Goal: Share content: Share content

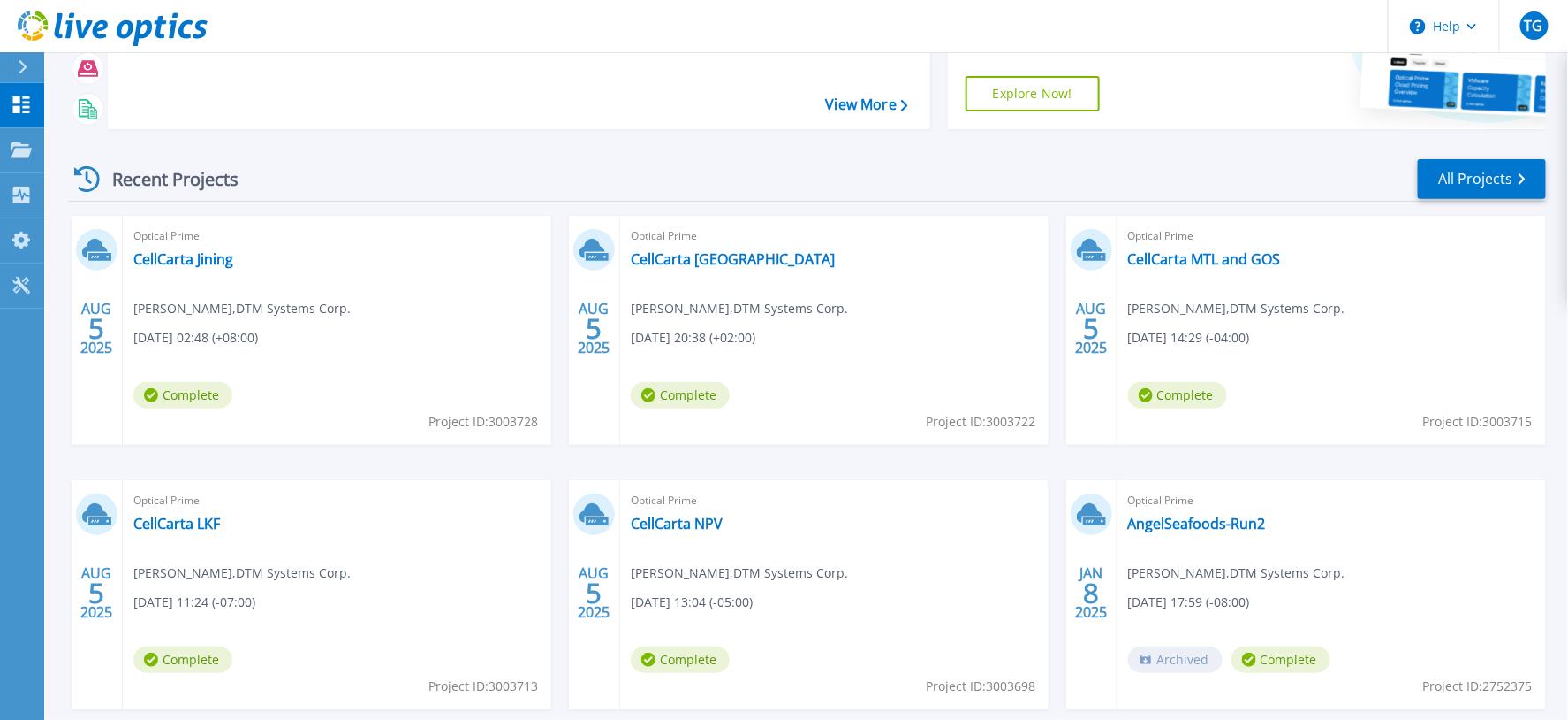
scroll to position [196, 0]
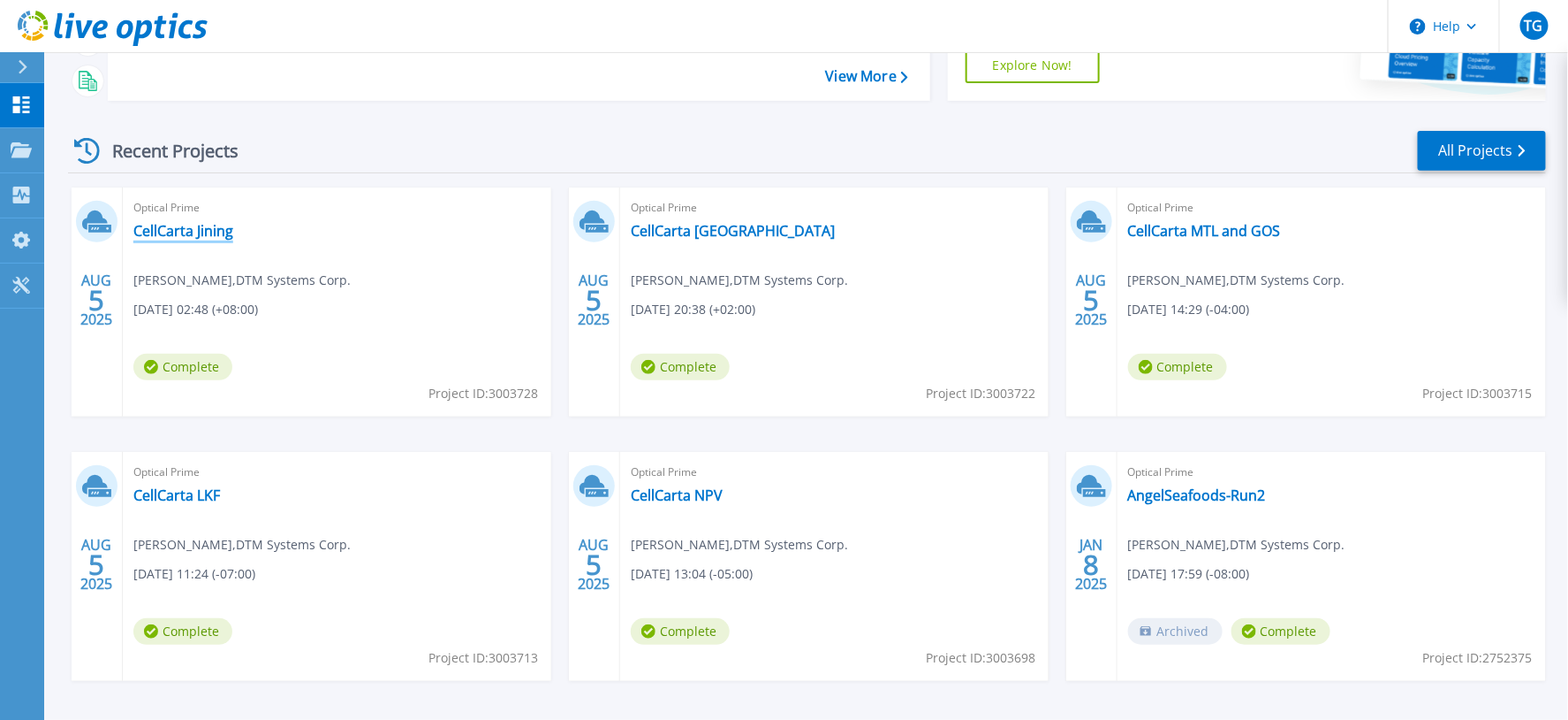
click at [214, 233] on link "CellCarta Jining" at bounding box center [183, 230] width 100 height 17
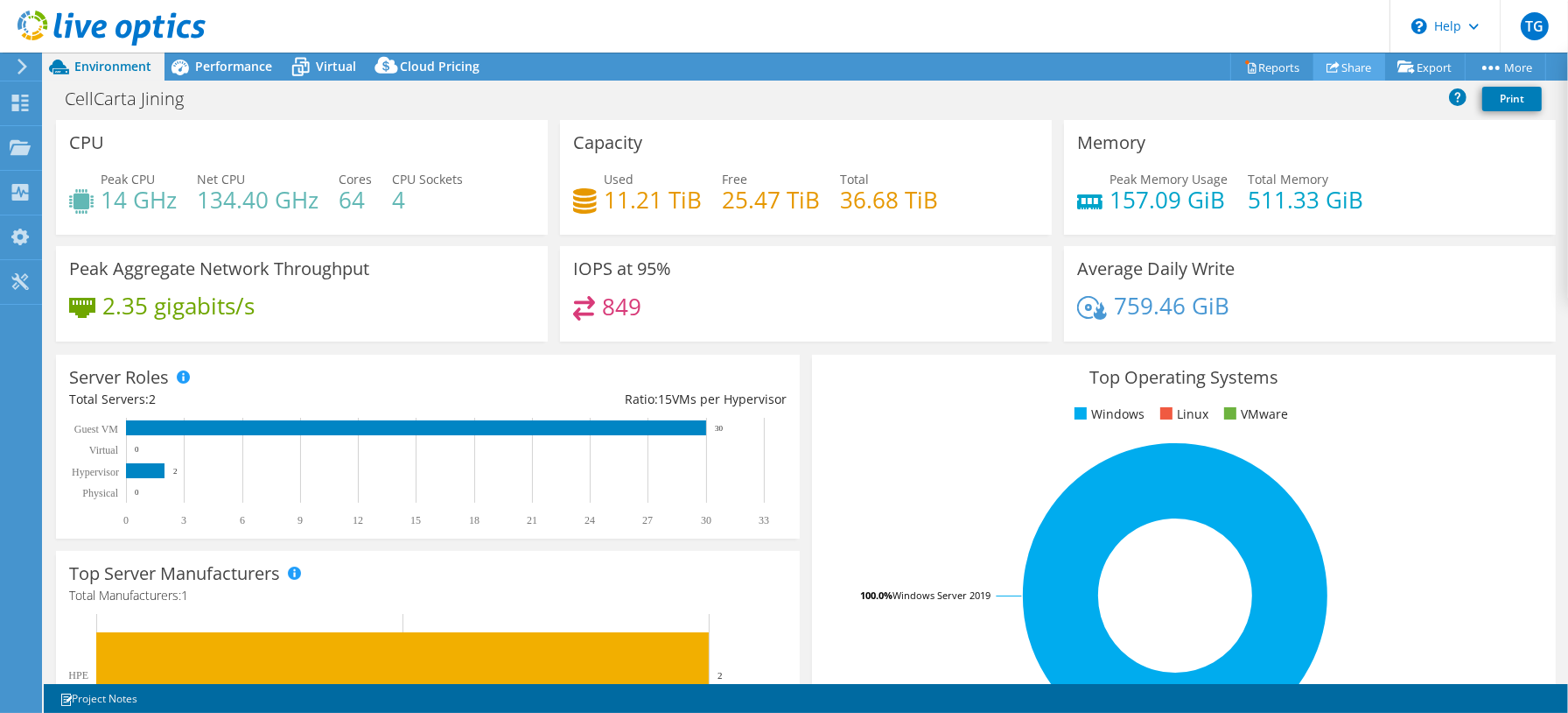
click at [1345, 56] on link "Share" at bounding box center [1348, 67] width 71 height 27
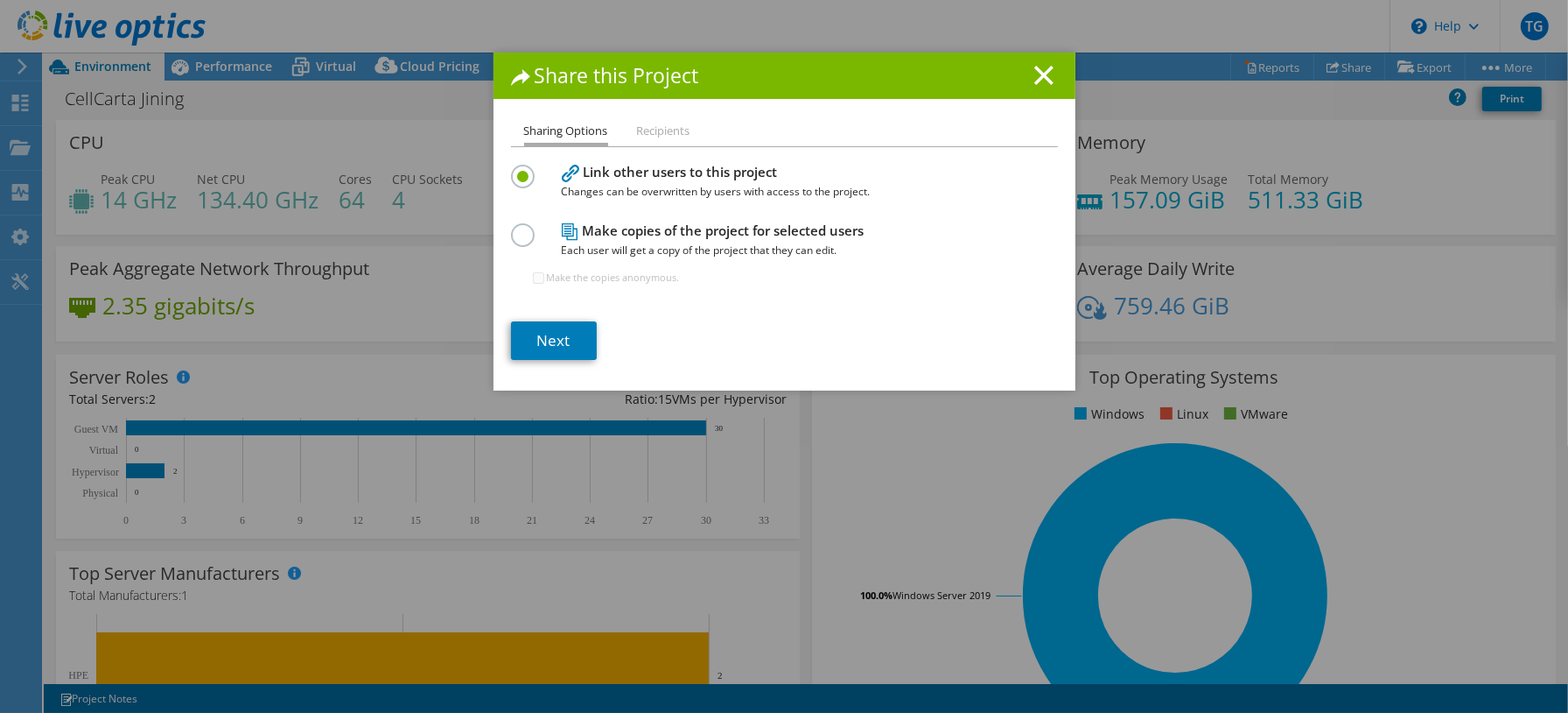
click at [514, 228] on label at bounding box center [526, 225] width 31 height 5
click at [0, 0] on input "radio" at bounding box center [0, 0] width 0 height 0
click at [556, 337] on link "Next" at bounding box center [553, 340] width 86 height 39
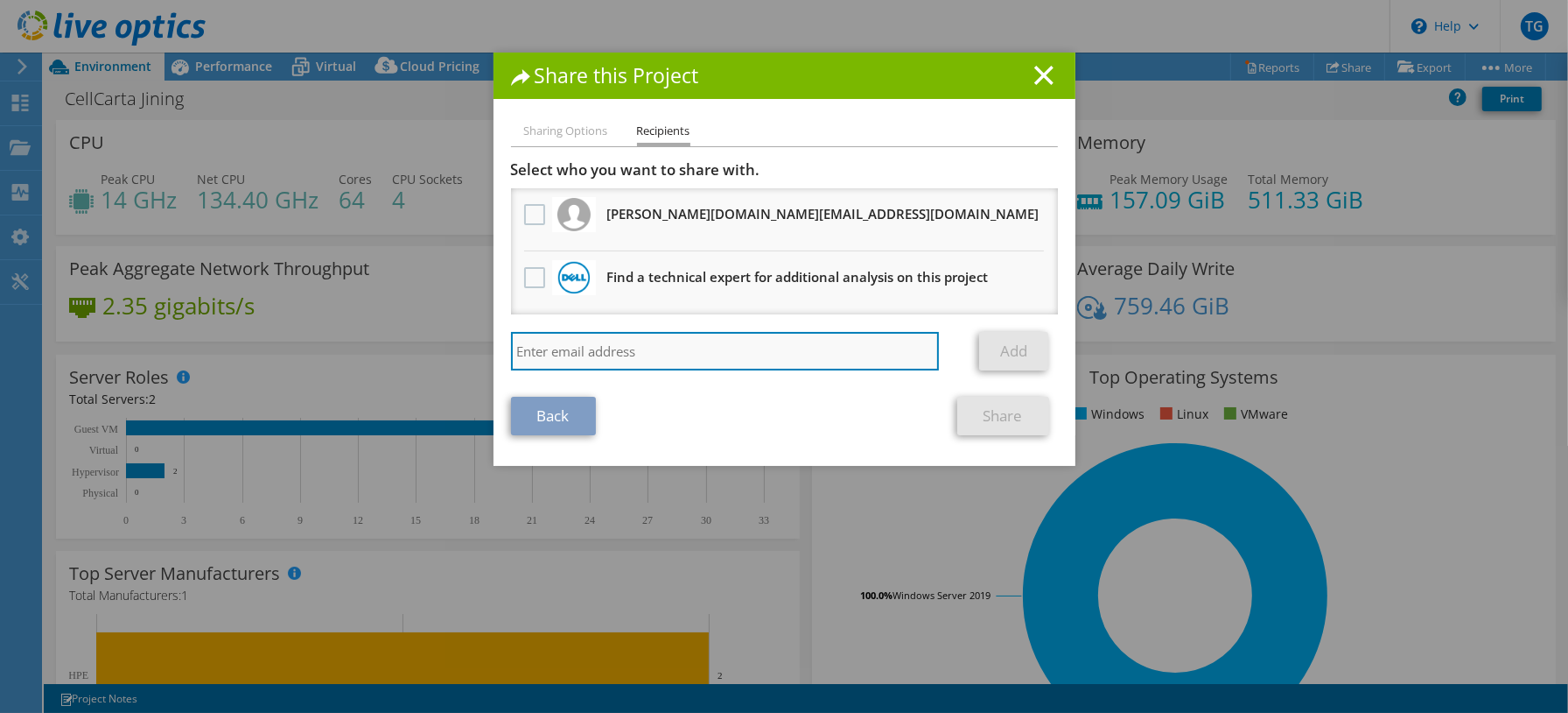
click at [680, 339] on input "search" at bounding box center [725, 351] width 429 height 39
click at [576, 352] on input "search" at bounding box center [725, 351] width 429 height 39
paste input "[EMAIL_ADDRESS][PERSON_NAME][DOMAIN_NAME]"
type input "[EMAIL_ADDRESS][PERSON_NAME][DOMAIN_NAME]"
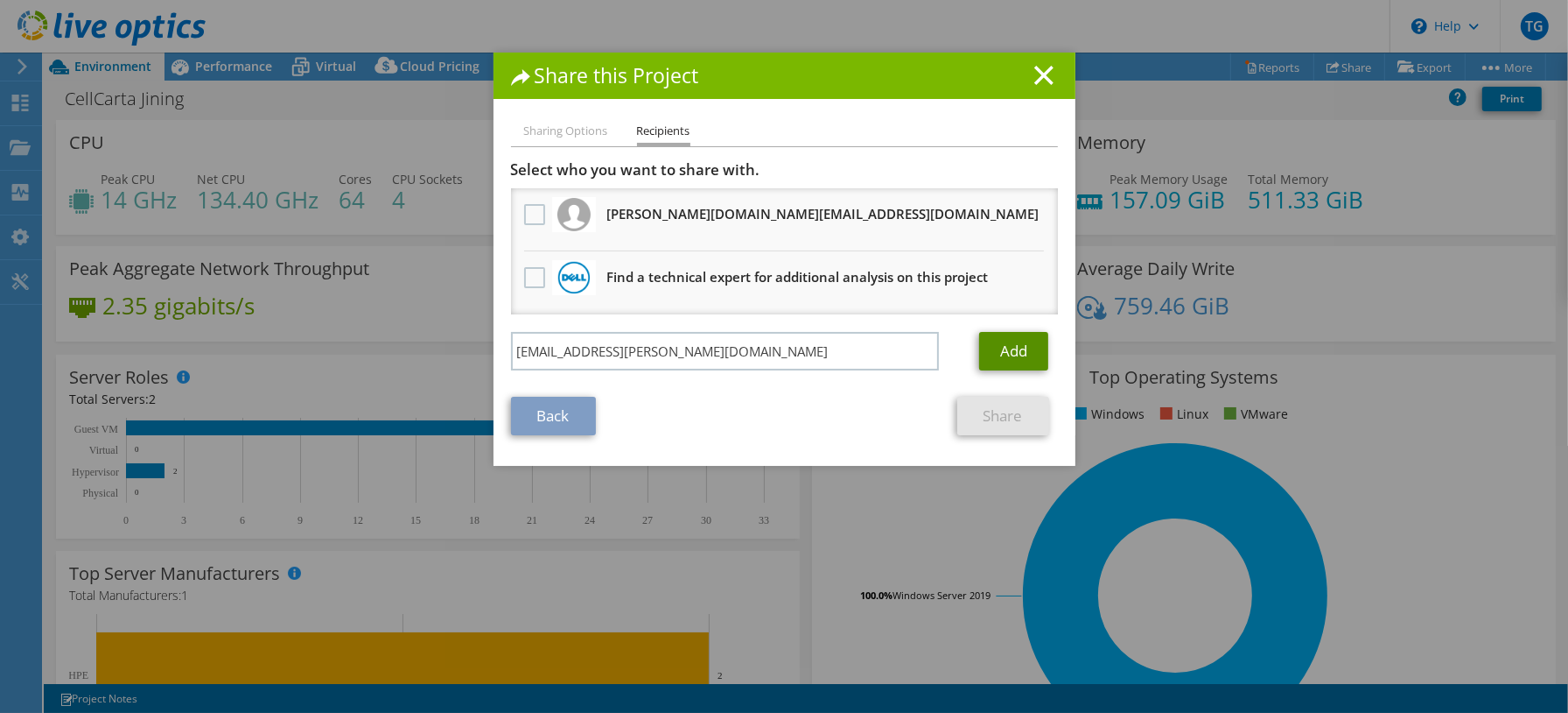
click at [1013, 342] on link "Add" at bounding box center [1014, 351] width 69 height 39
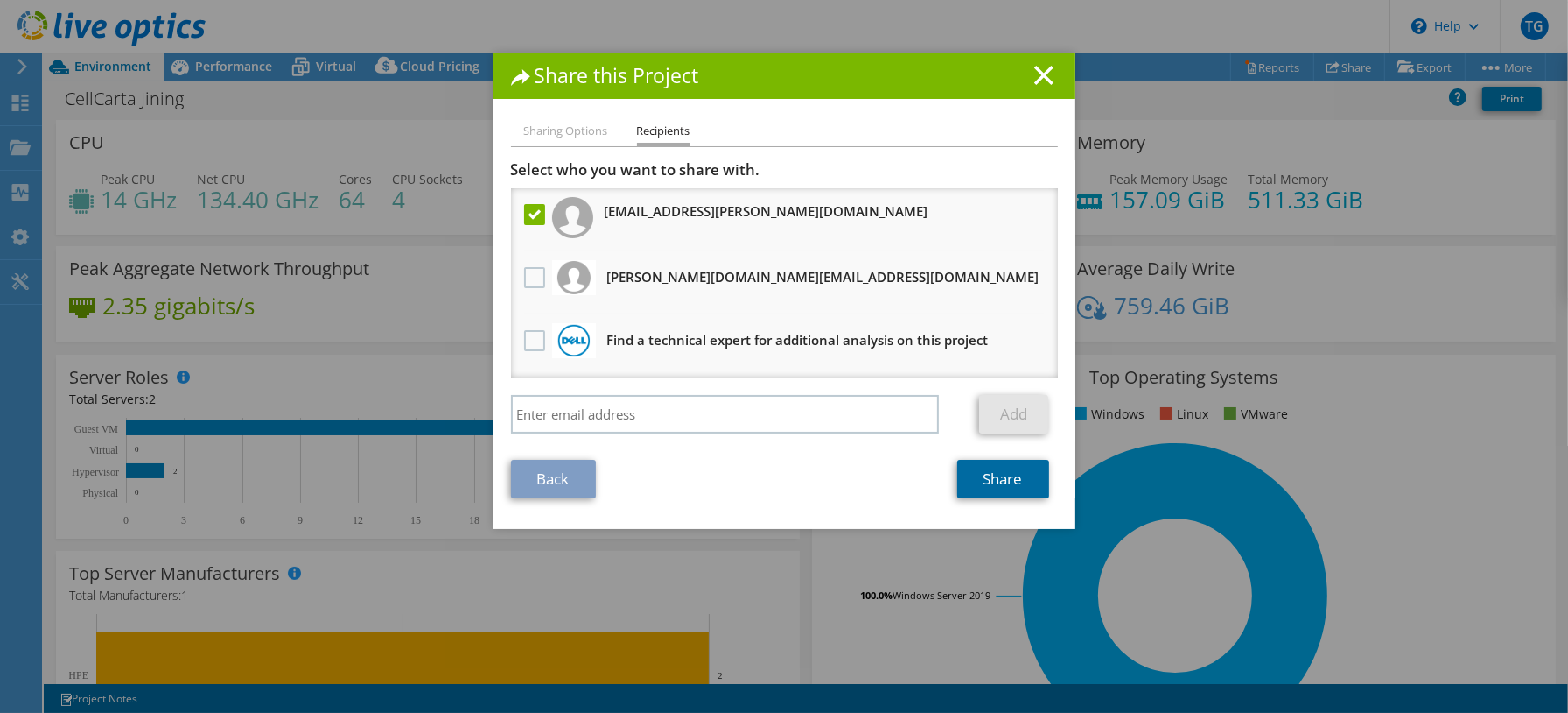
click at [984, 466] on link "Share" at bounding box center [1004, 479] width 92 height 39
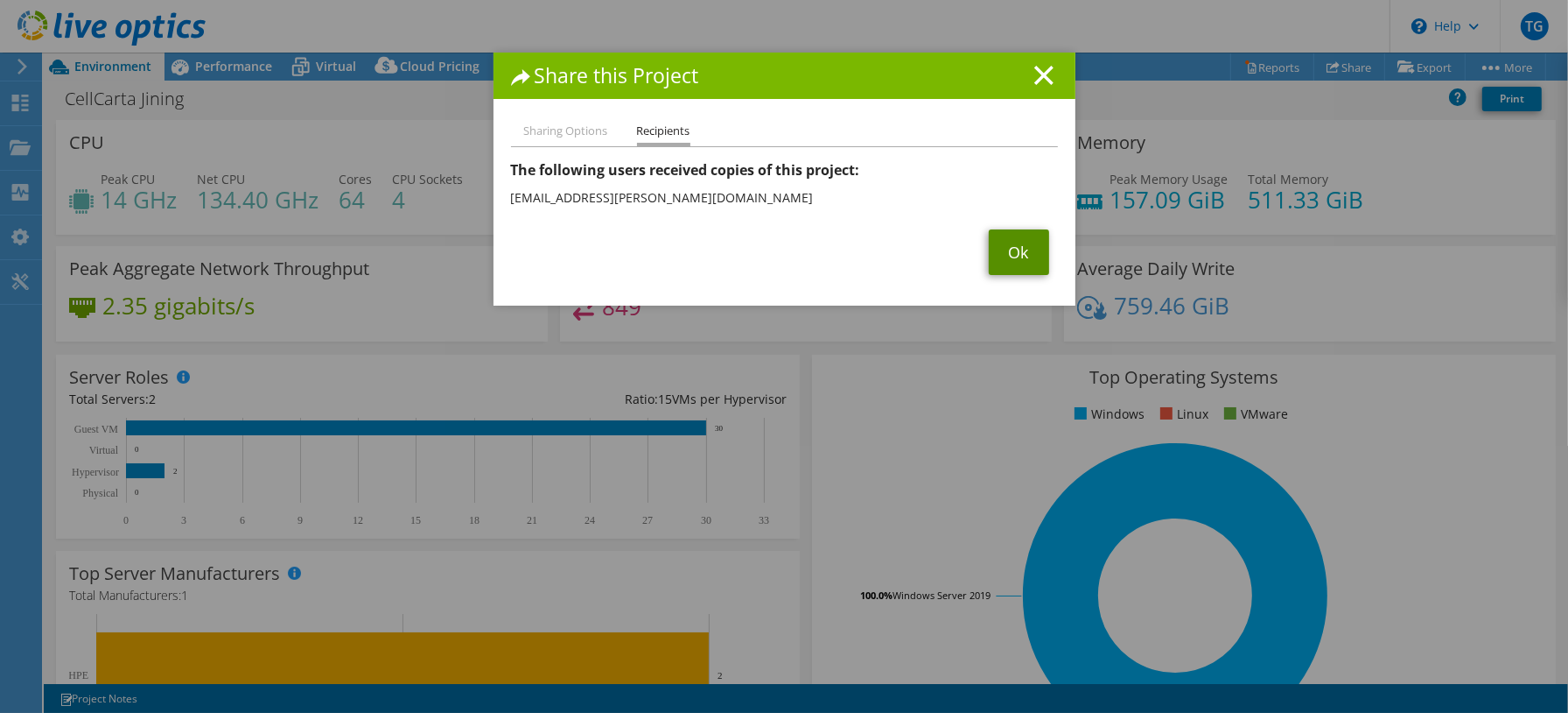
click at [1021, 247] on link "Ok" at bounding box center [1018, 252] width 61 height 45
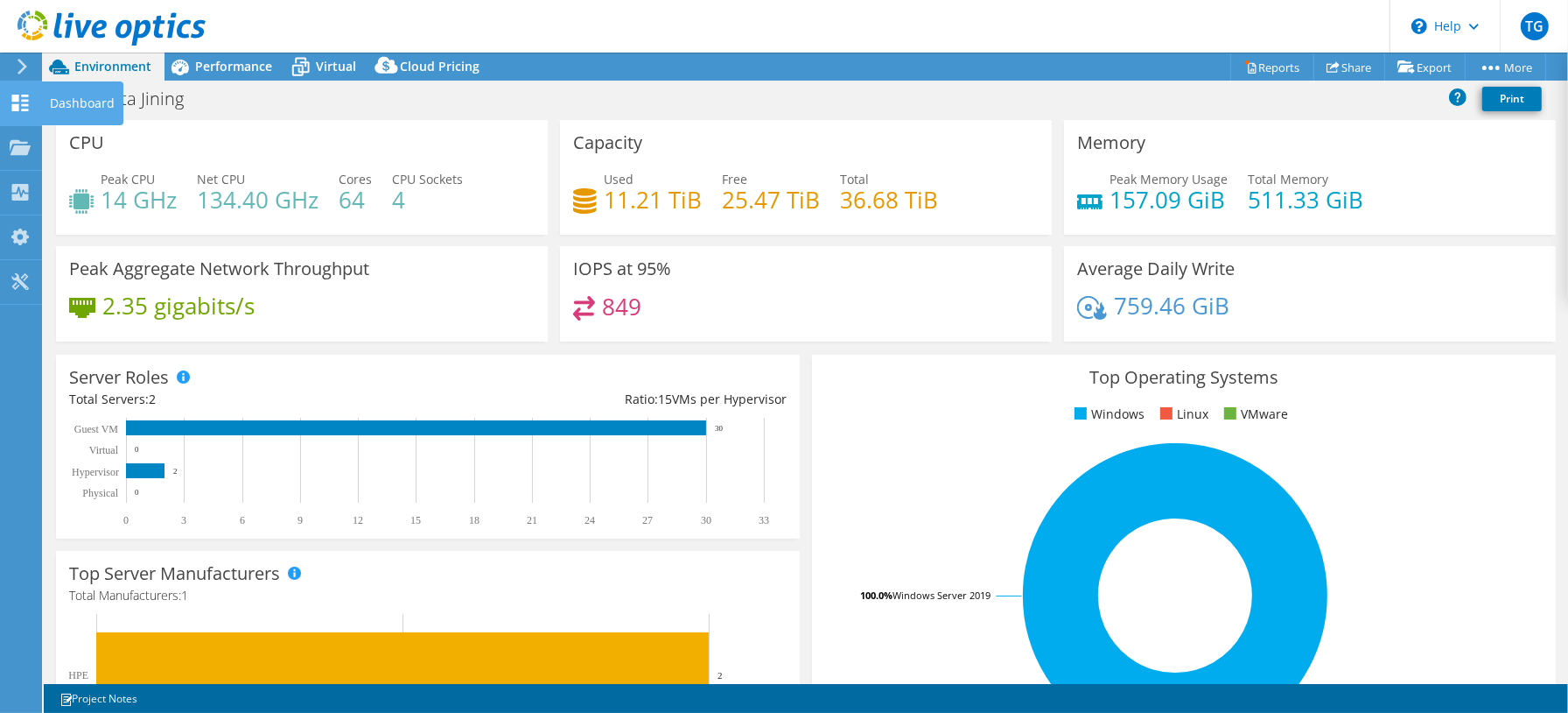
click at [77, 99] on div "Dashboard" at bounding box center [81, 103] width 82 height 43
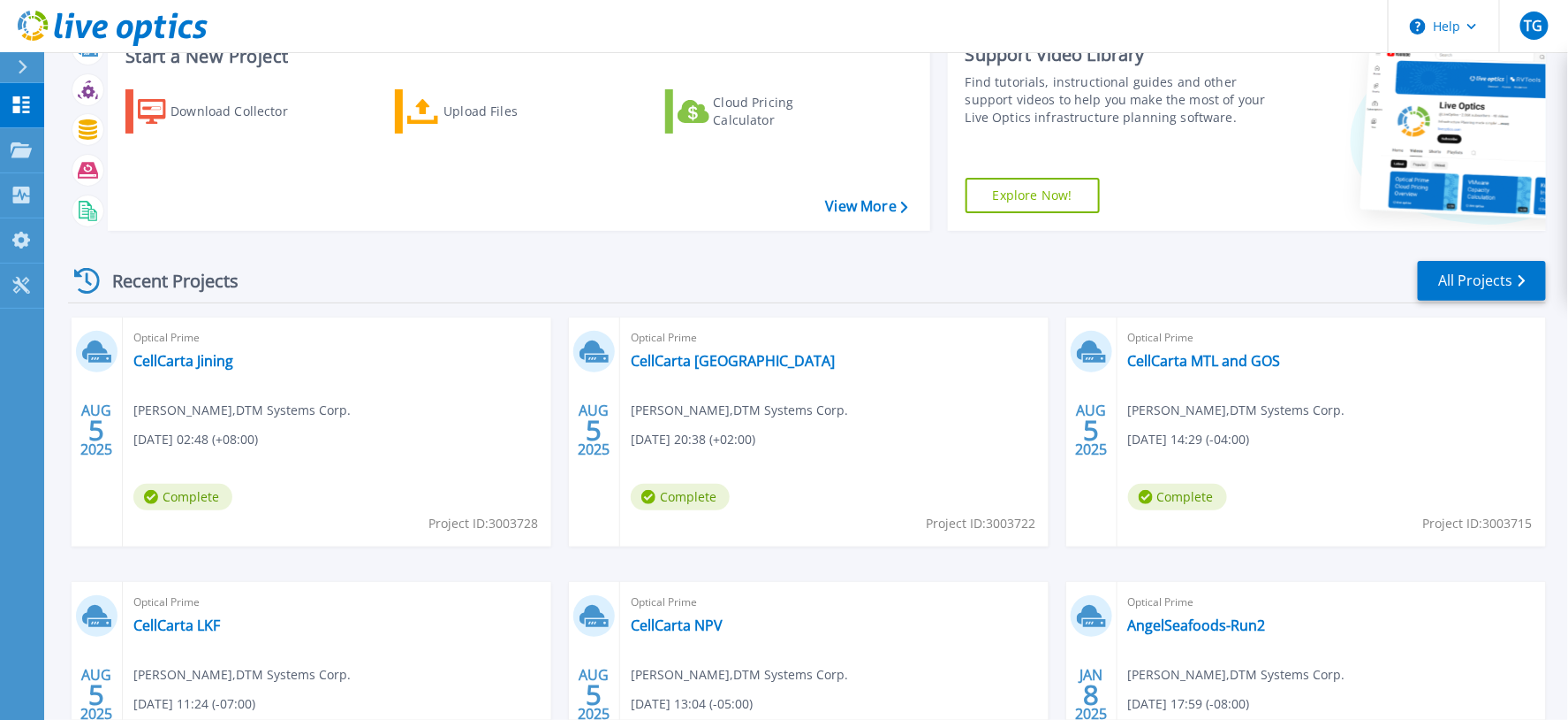
scroll to position [98, 0]
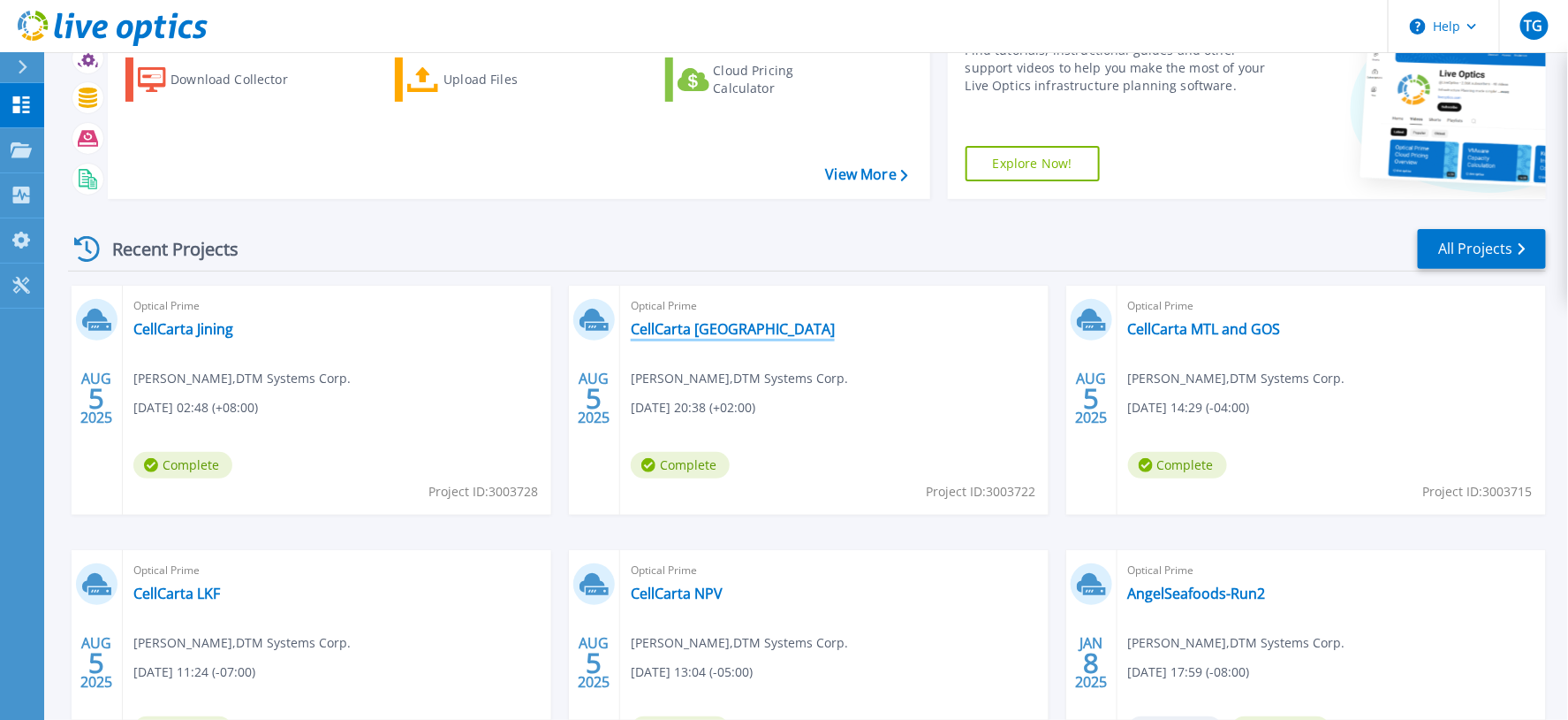
click at [710, 328] on link "CellCarta [GEOGRAPHIC_DATA]" at bounding box center [733, 328] width 205 height 17
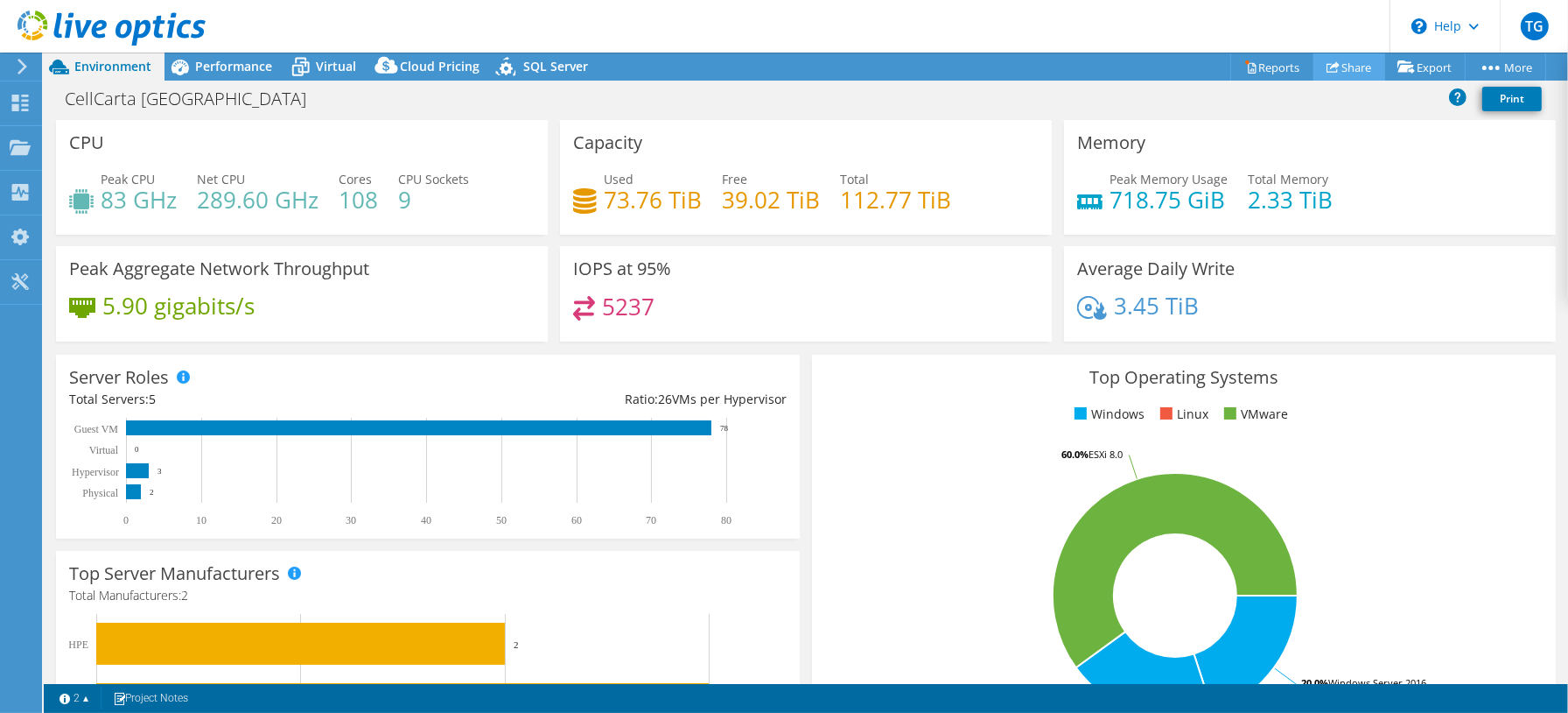
click at [1338, 59] on link "Share" at bounding box center [1348, 67] width 71 height 27
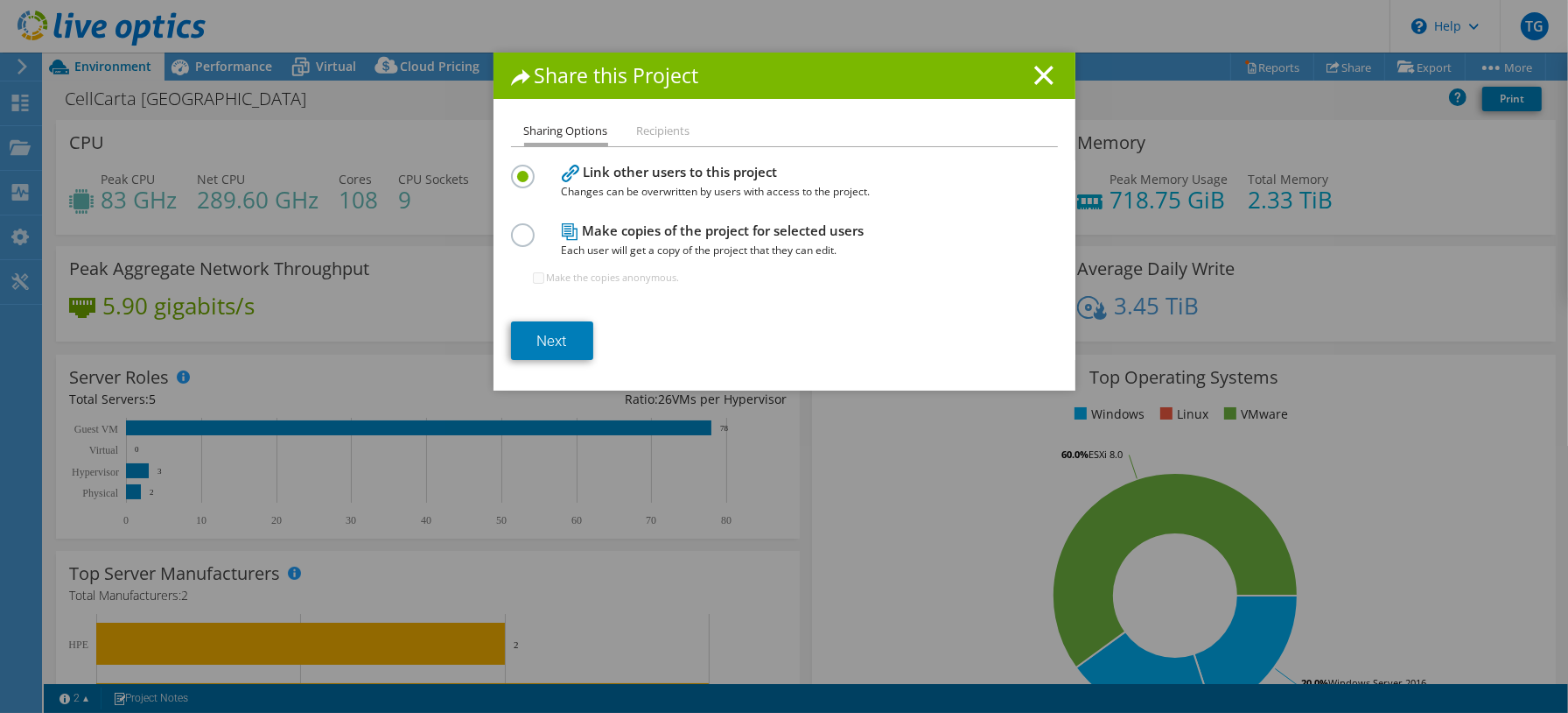
click at [515, 228] on label at bounding box center [526, 225] width 31 height 5
click at [0, 0] on input "radio" at bounding box center [0, 0] width 0 height 0
click at [549, 337] on link "Next" at bounding box center [552, 340] width 82 height 39
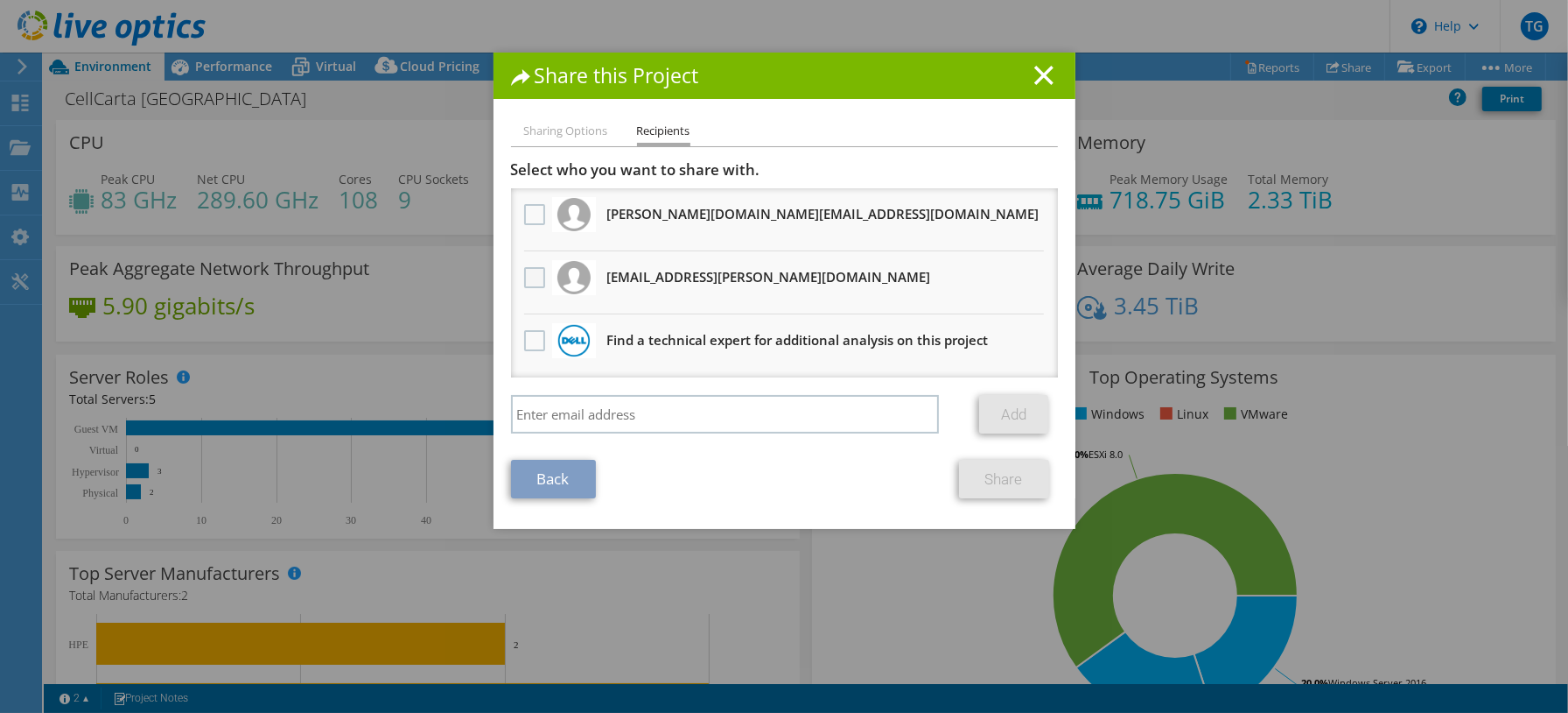
click at [524, 275] on label at bounding box center [537, 277] width 25 height 21
click at [0, 0] on input "checkbox" at bounding box center [0, 0] width 0 height 0
click at [1001, 471] on link "Share" at bounding box center [1004, 479] width 90 height 39
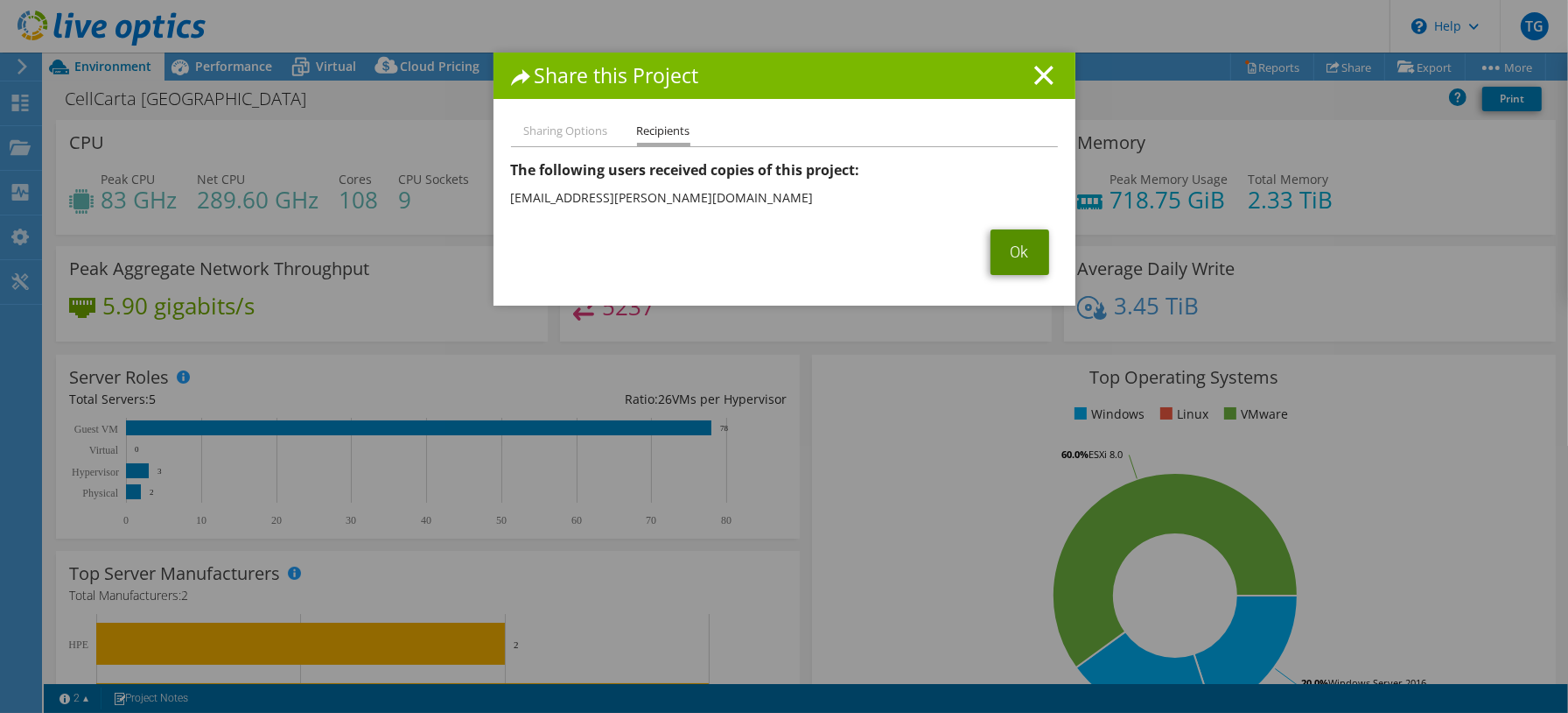
click at [1012, 248] on link "Ok" at bounding box center [1019, 252] width 59 height 45
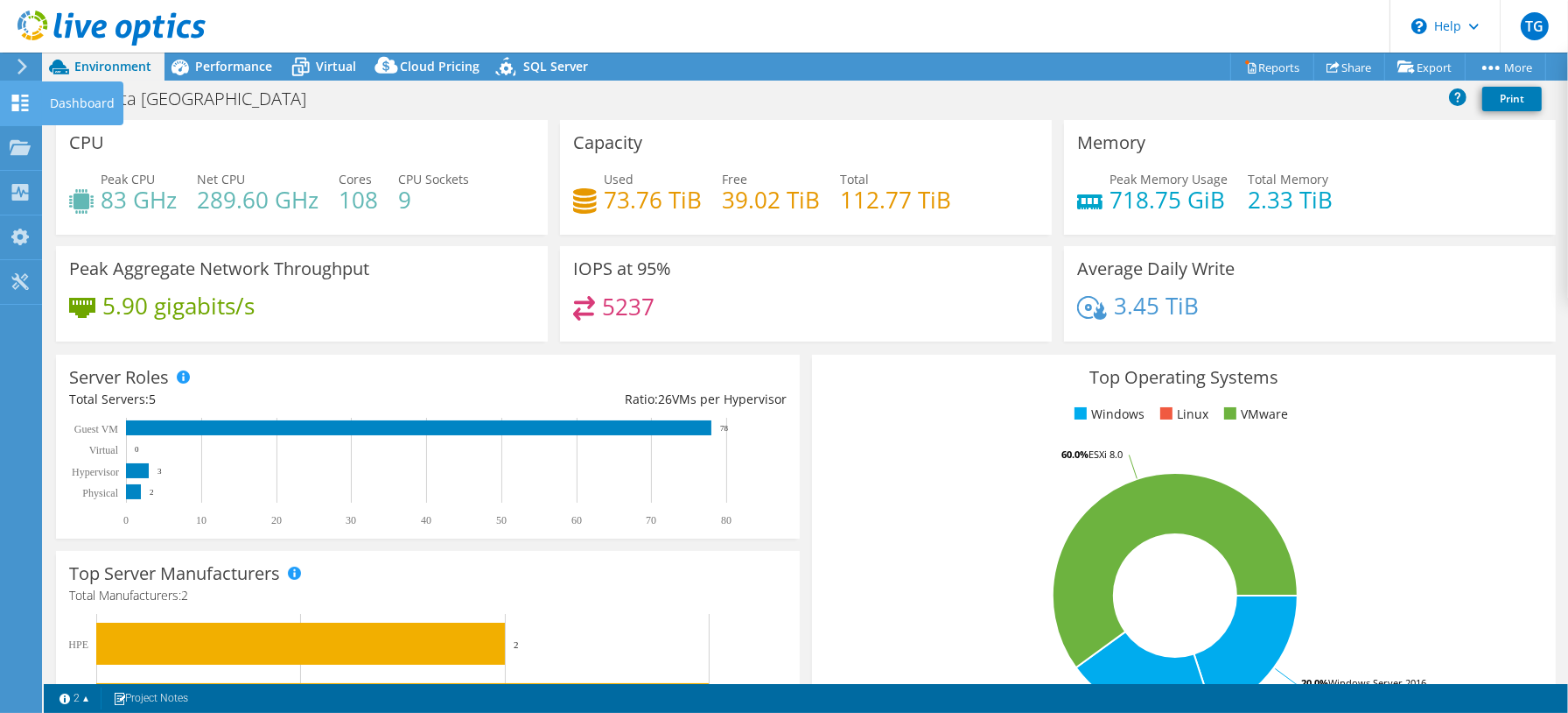
click at [67, 105] on div "Dashboard" at bounding box center [81, 103] width 82 height 43
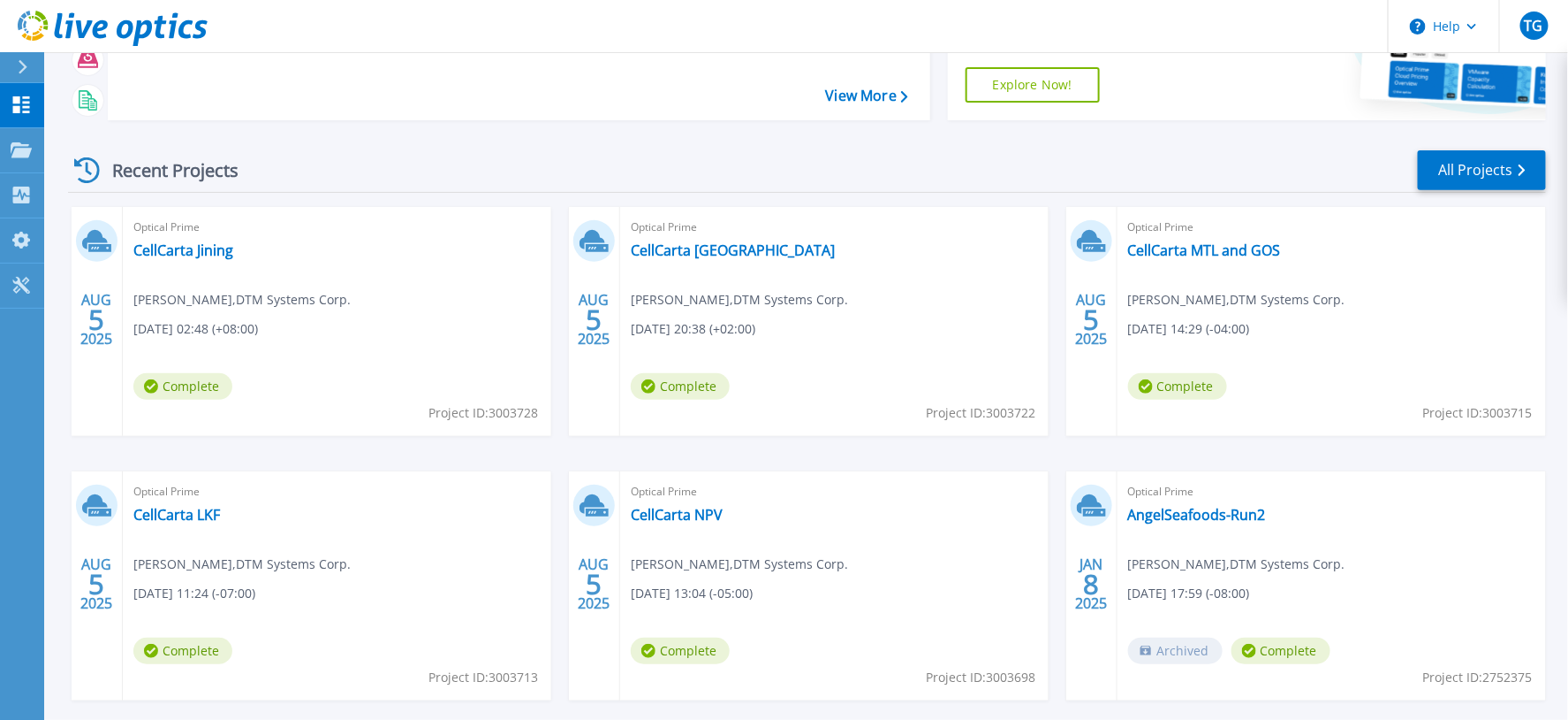
scroll to position [196, 0]
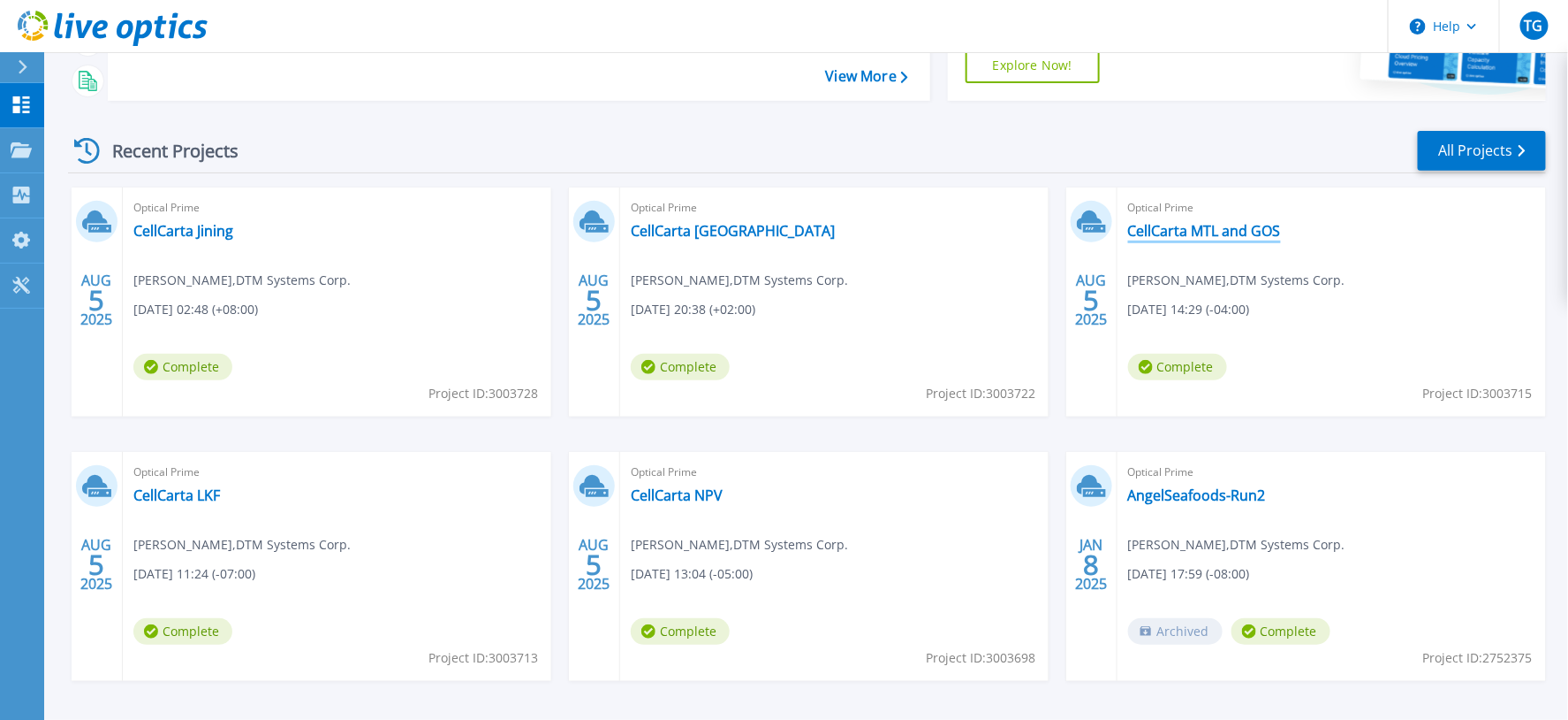
click at [1221, 232] on link "CellCarta MTL and GOS" at bounding box center [1205, 230] width 153 height 17
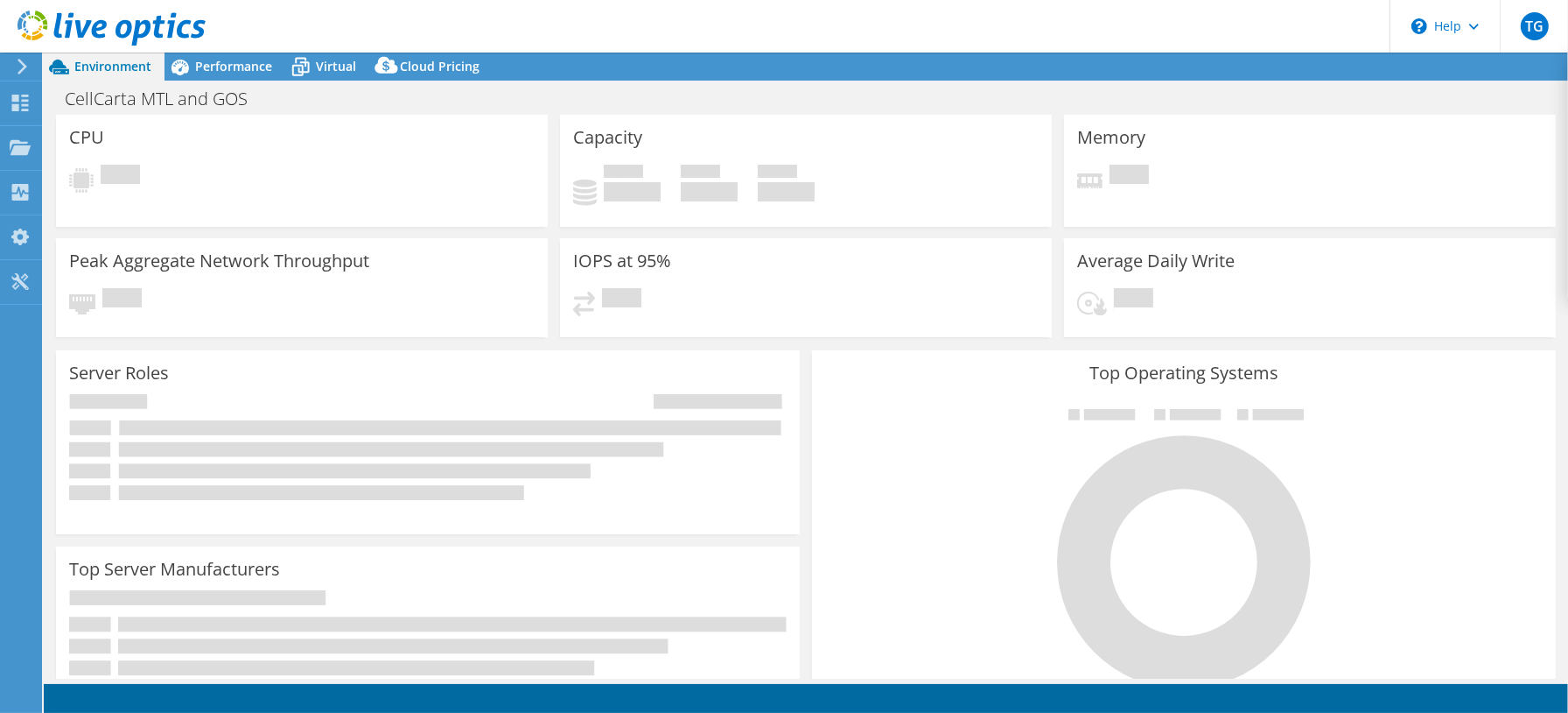
select select "USD"
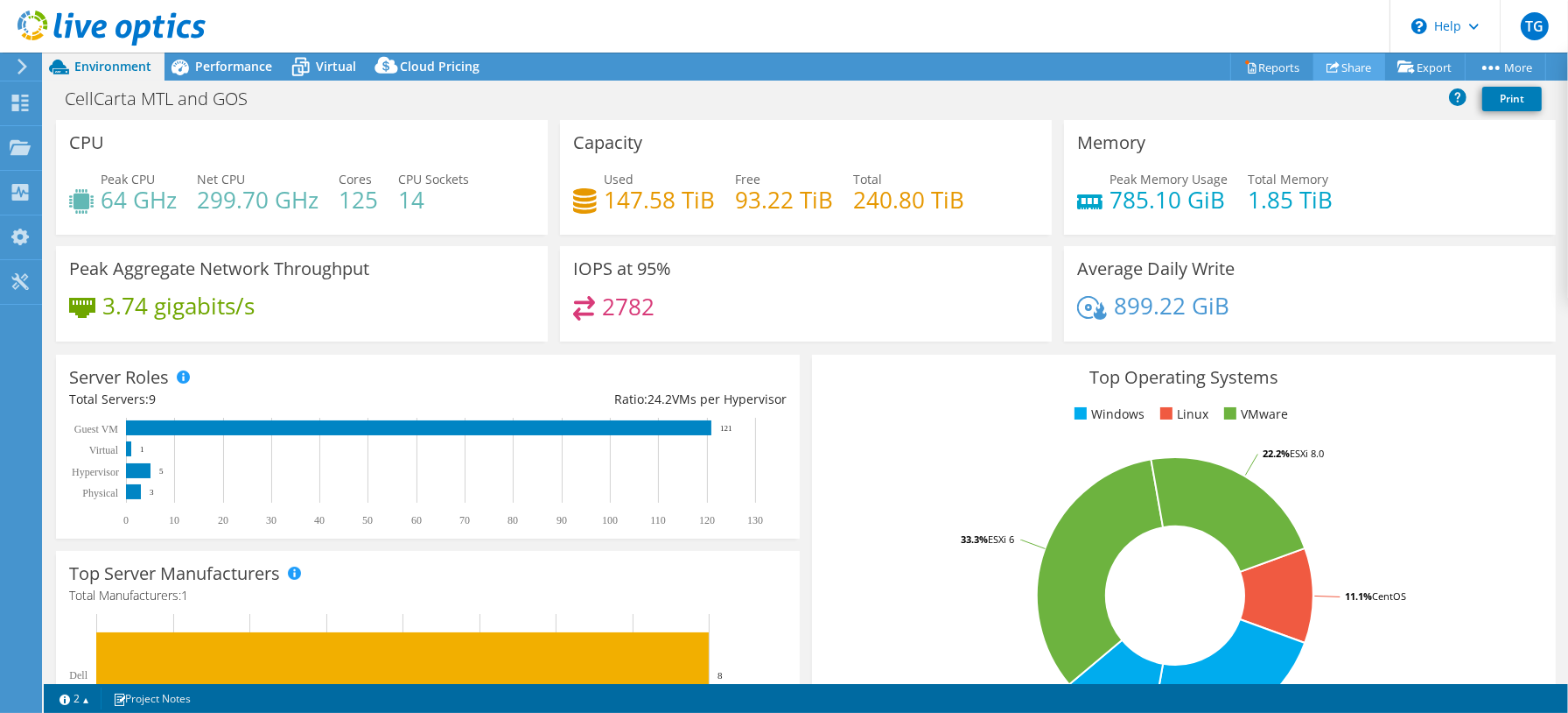
click at [1350, 70] on link "Share" at bounding box center [1348, 67] width 71 height 27
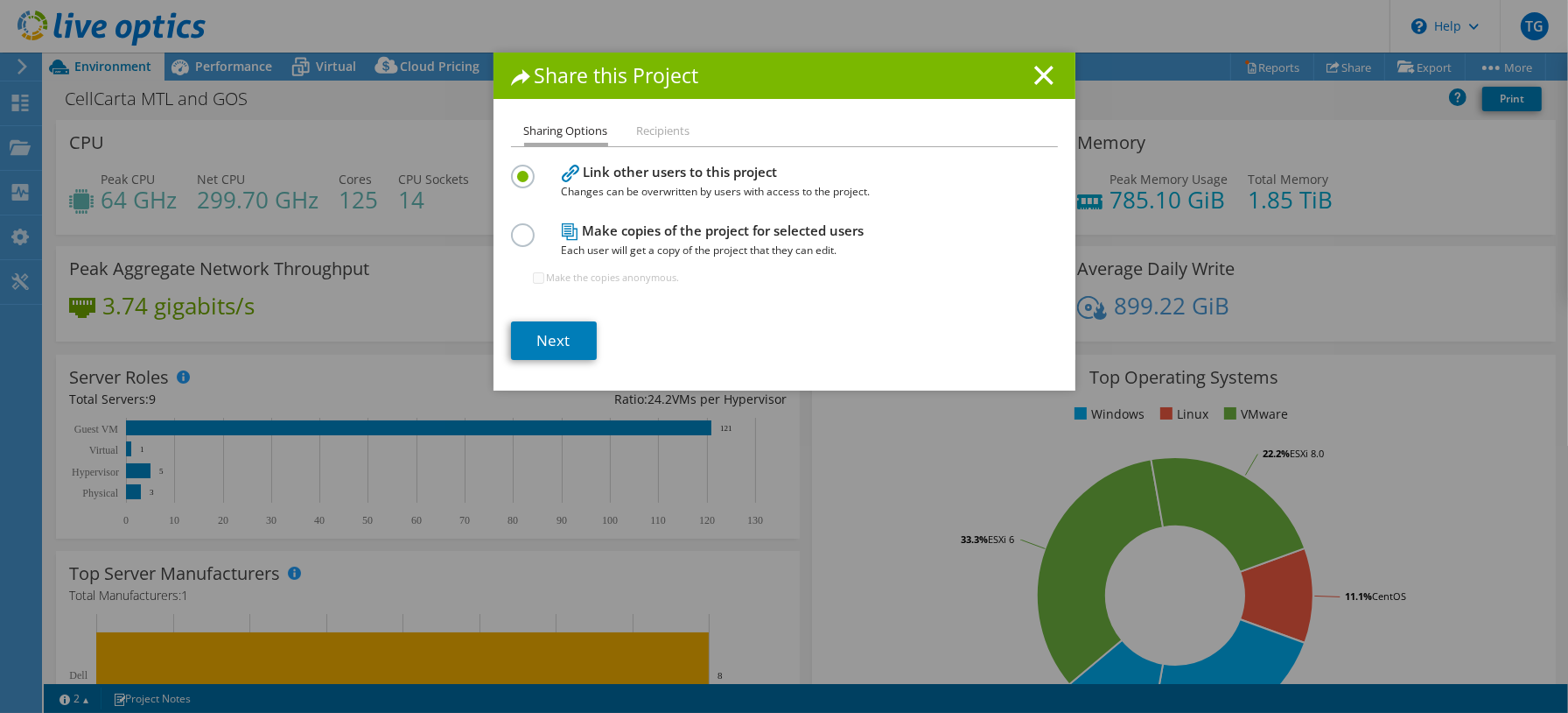
click at [511, 228] on label at bounding box center [526, 225] width 31 height 5
click at [0, 0] on input "radio" at bounding box center [0, 0] width 0 height 0
click at [553, 329] on link "Next" at bounding box center [553, 340] width 86 height 39
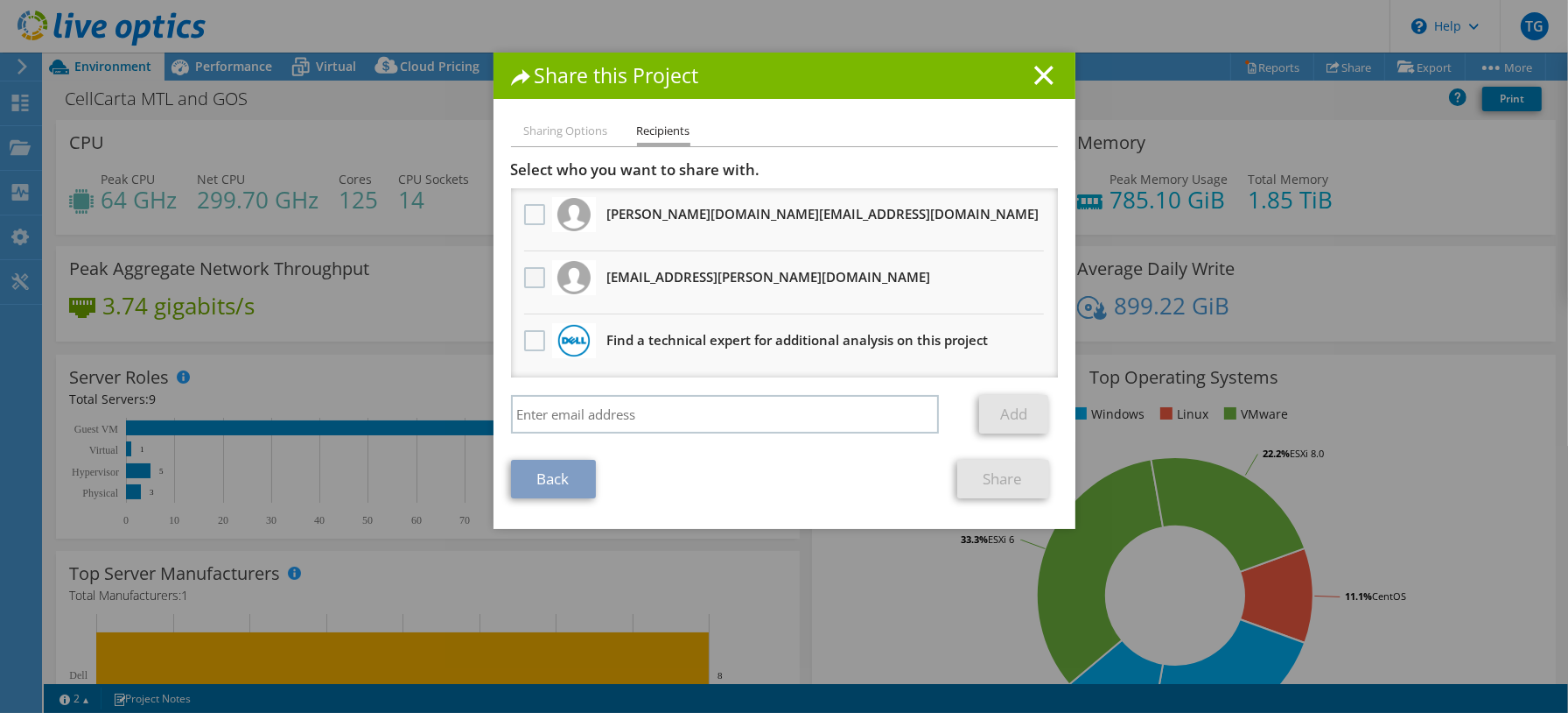
click at [524, 278] on label at bounding box center [537, 277] width 25 height 21
click at [0, 0] on input "checkbox" at bounding box center [0, 0] width 0 height 0
click at [988, 468] on link "Share" at bounding box center [1004, 479] width 92 height 39
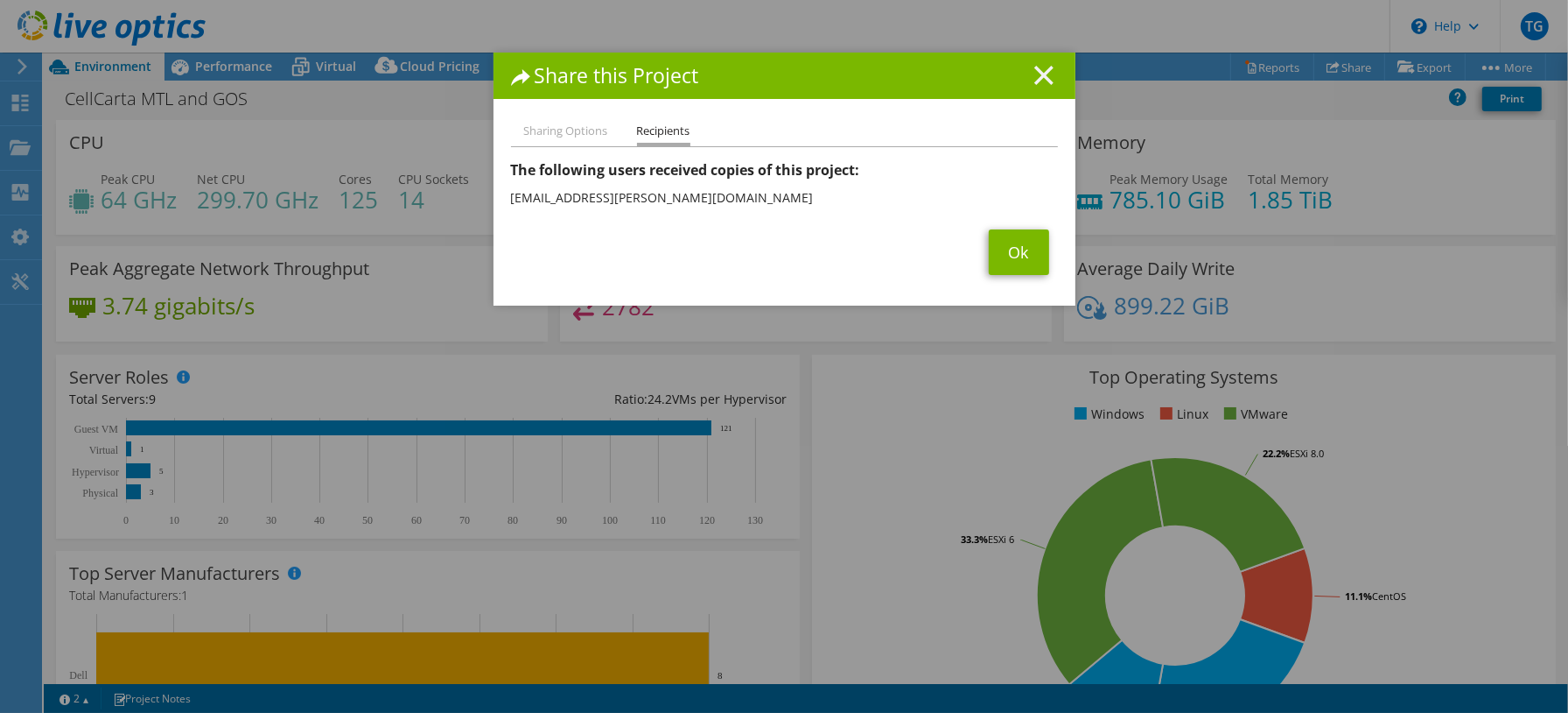
click at [1041, 77] on icon at bounding box center [1044, 75] width 19 height 19
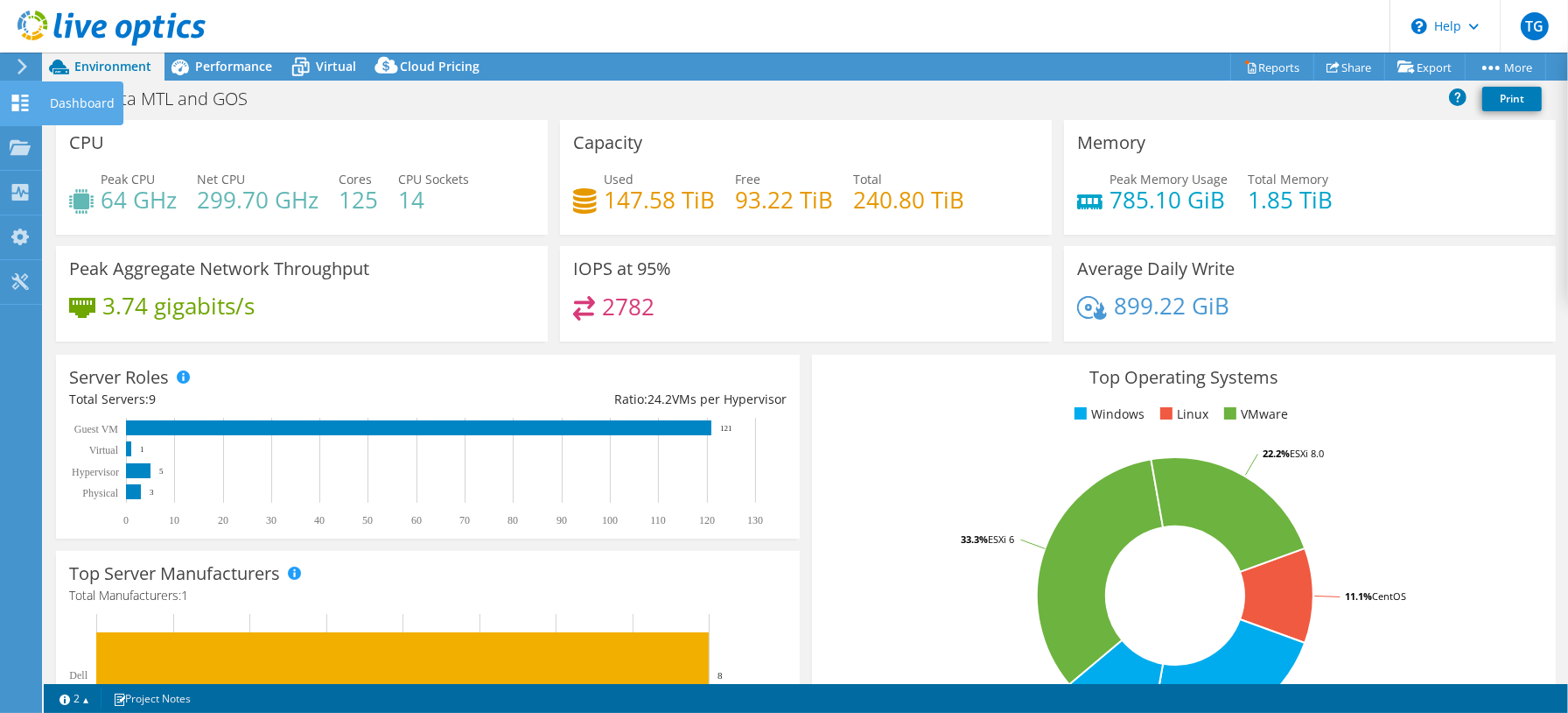
click at [47, 100] on div "Dashboard" at bounding box center [81, 103] width 82 height 43
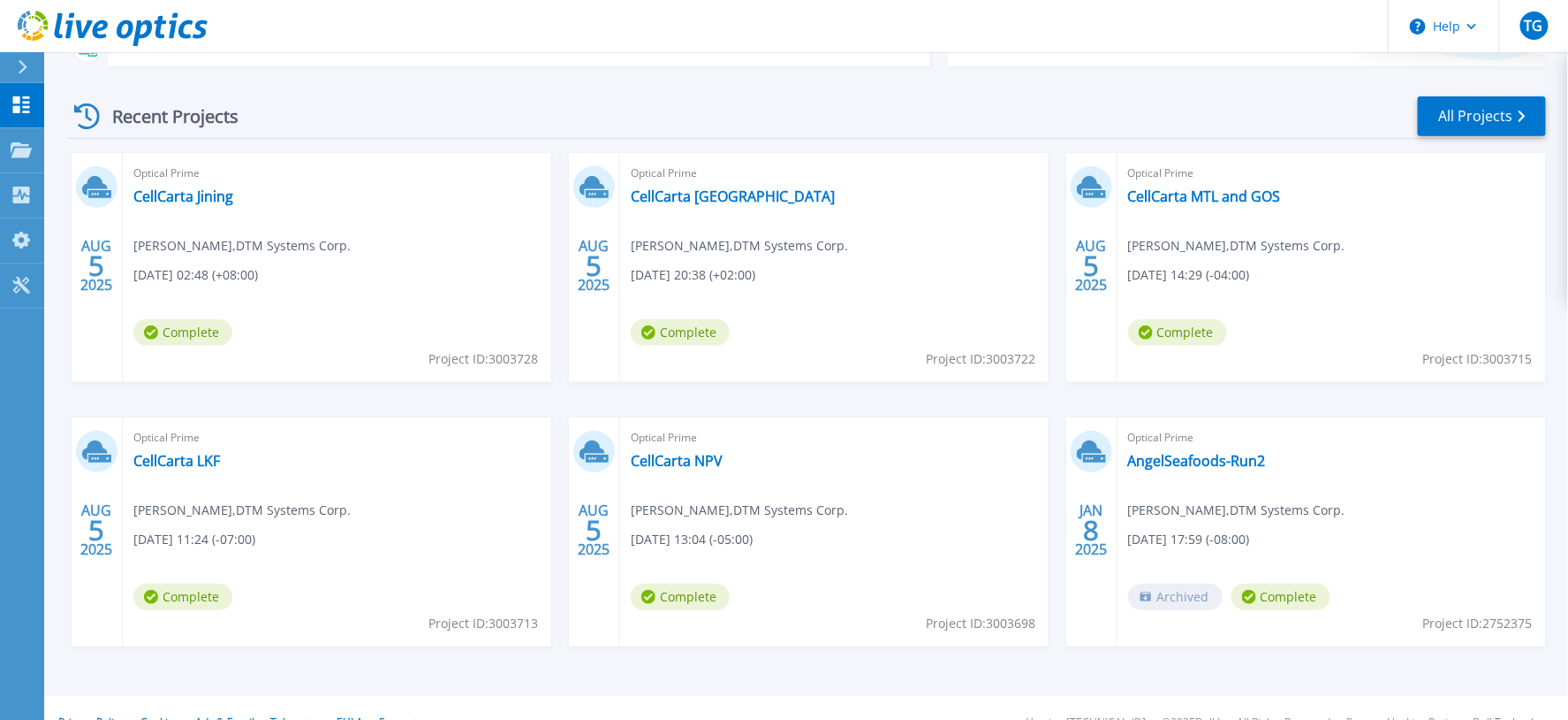
scroll to position [259, 0]
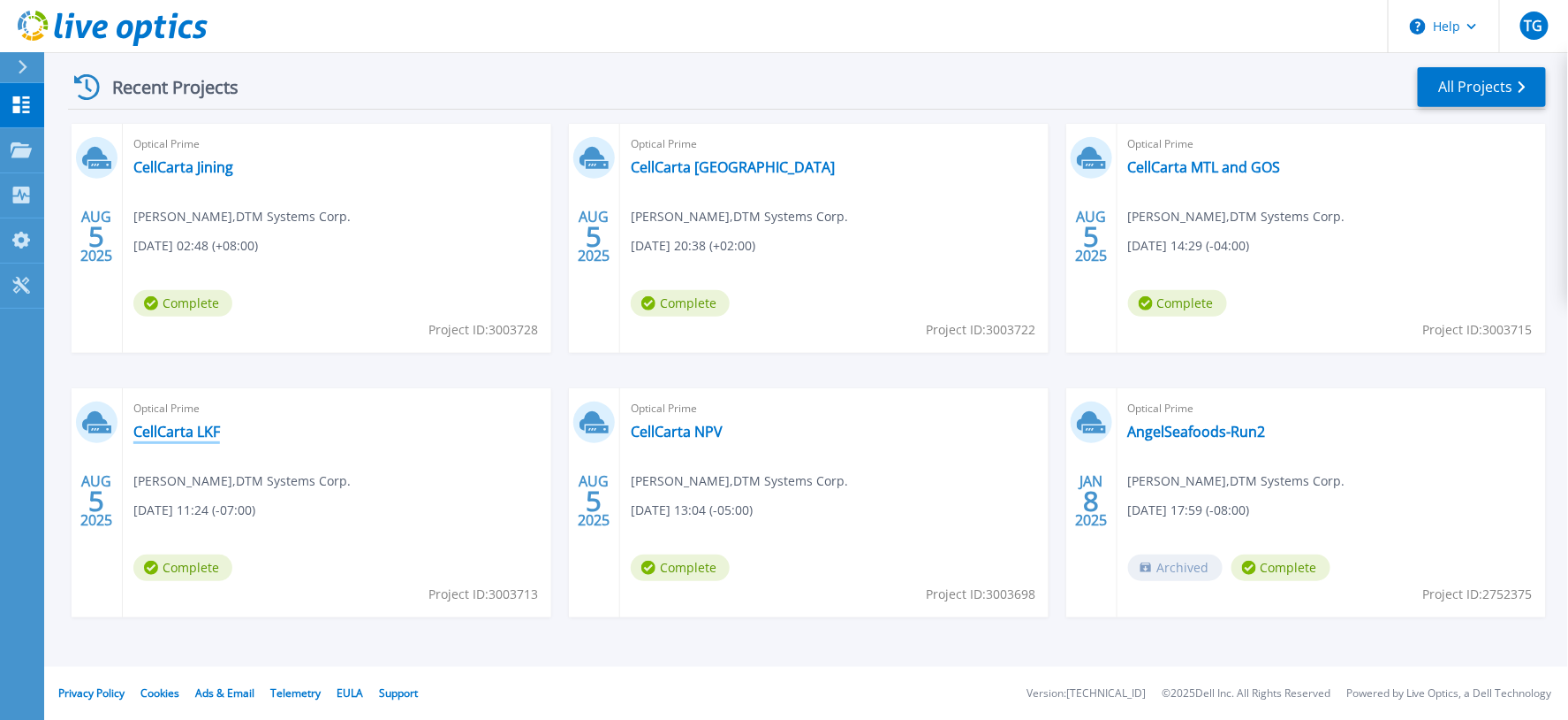
click at [204, 427] on link "CellCarta LKF" at bounding box center [176, 430] width 87 height 17
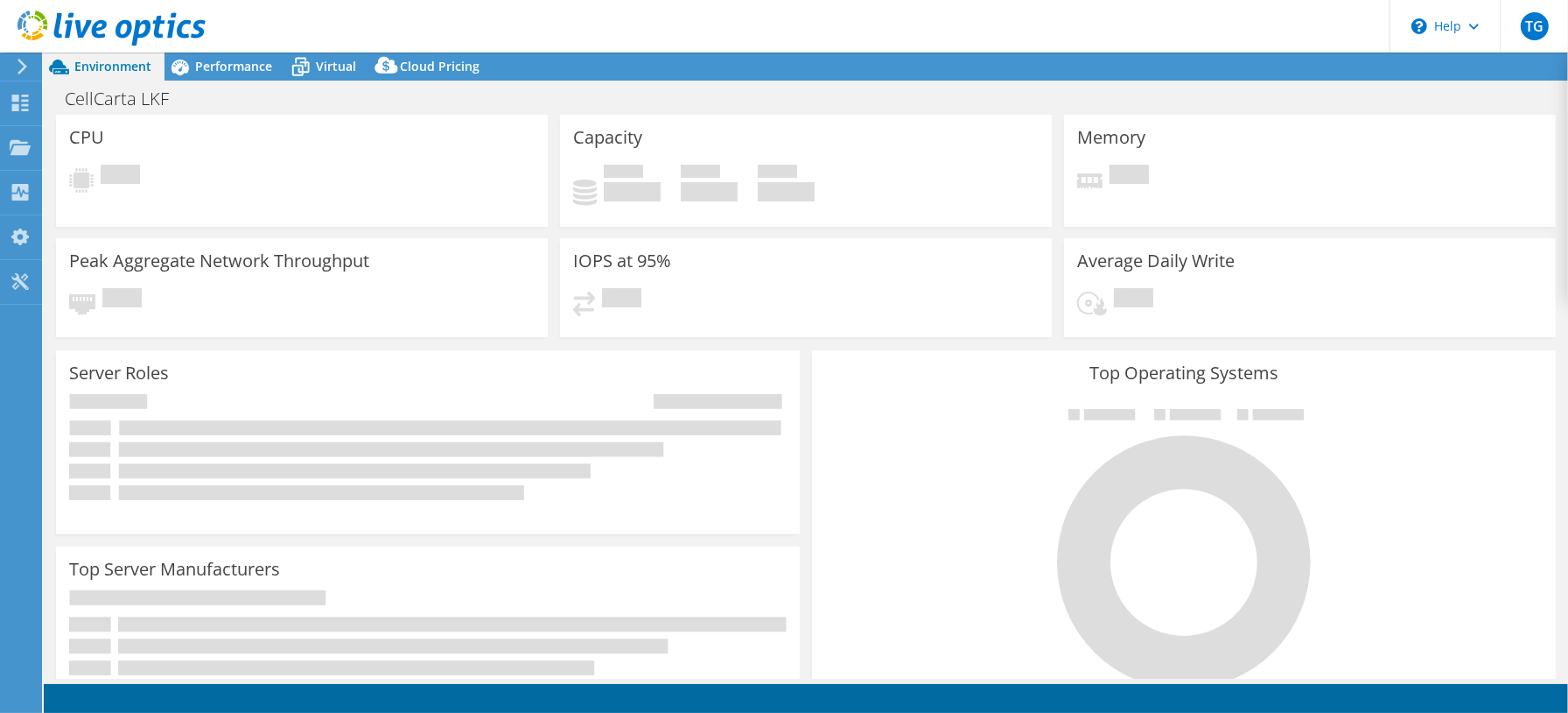
select select "USD"
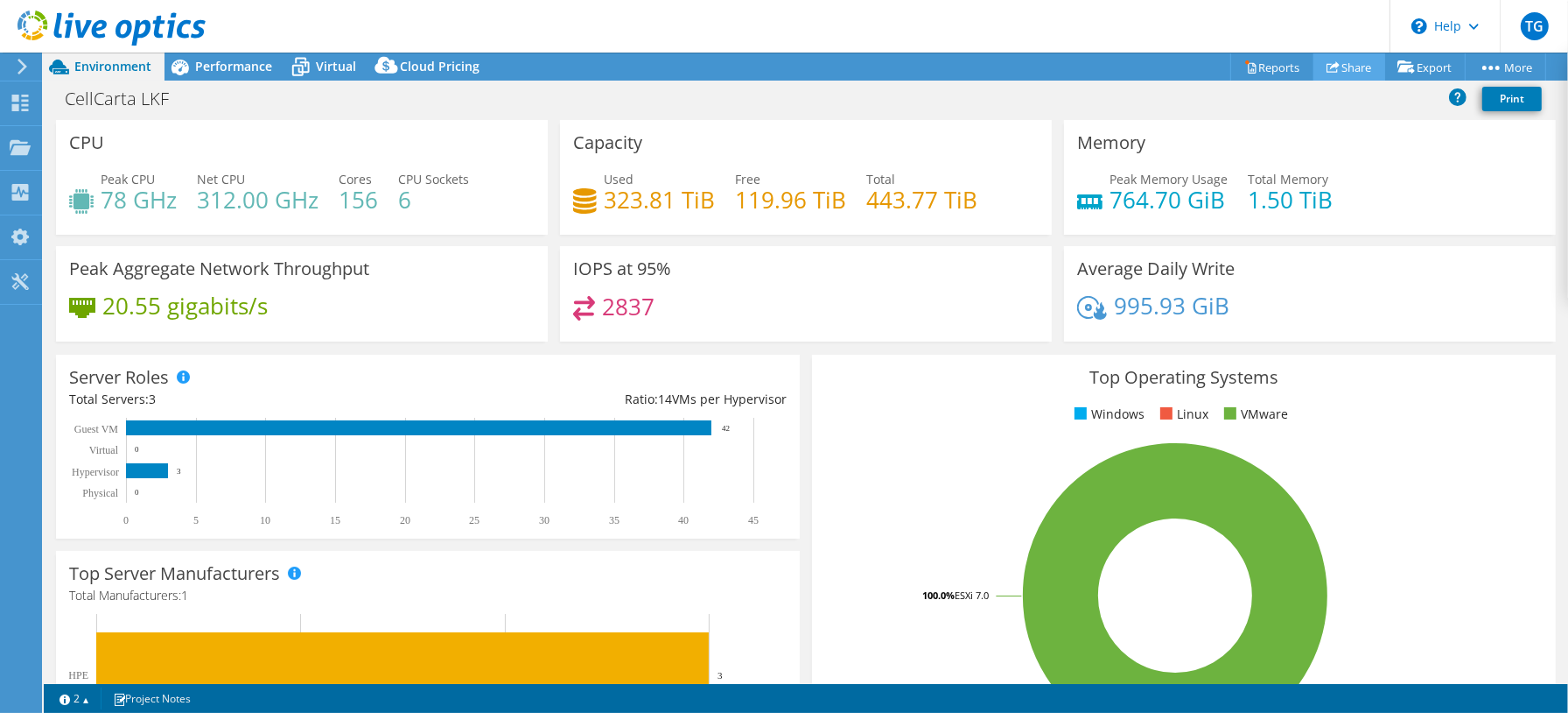
click at [1356, 66] on link "Share" at bounding box center [1348, 67] width 71 height 27
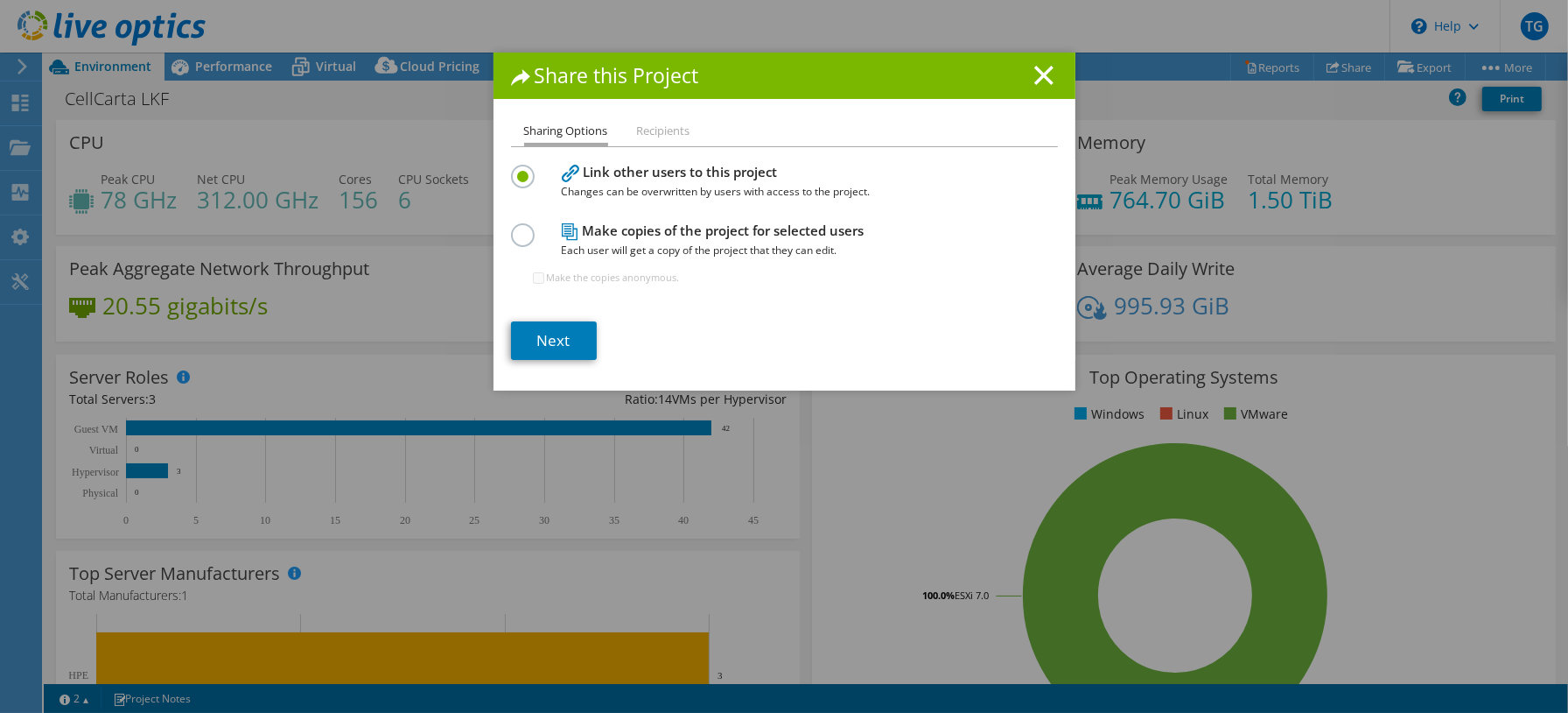
click at [513, 228] on label at bounding box center [526, 225] width 31 height 5
click at [0, 0] on input "radio" at bounding box center [0, 0] width 0 height 0
click at [548, 329] on link "Next" at bounding box center [553, 340] width 86 height 39
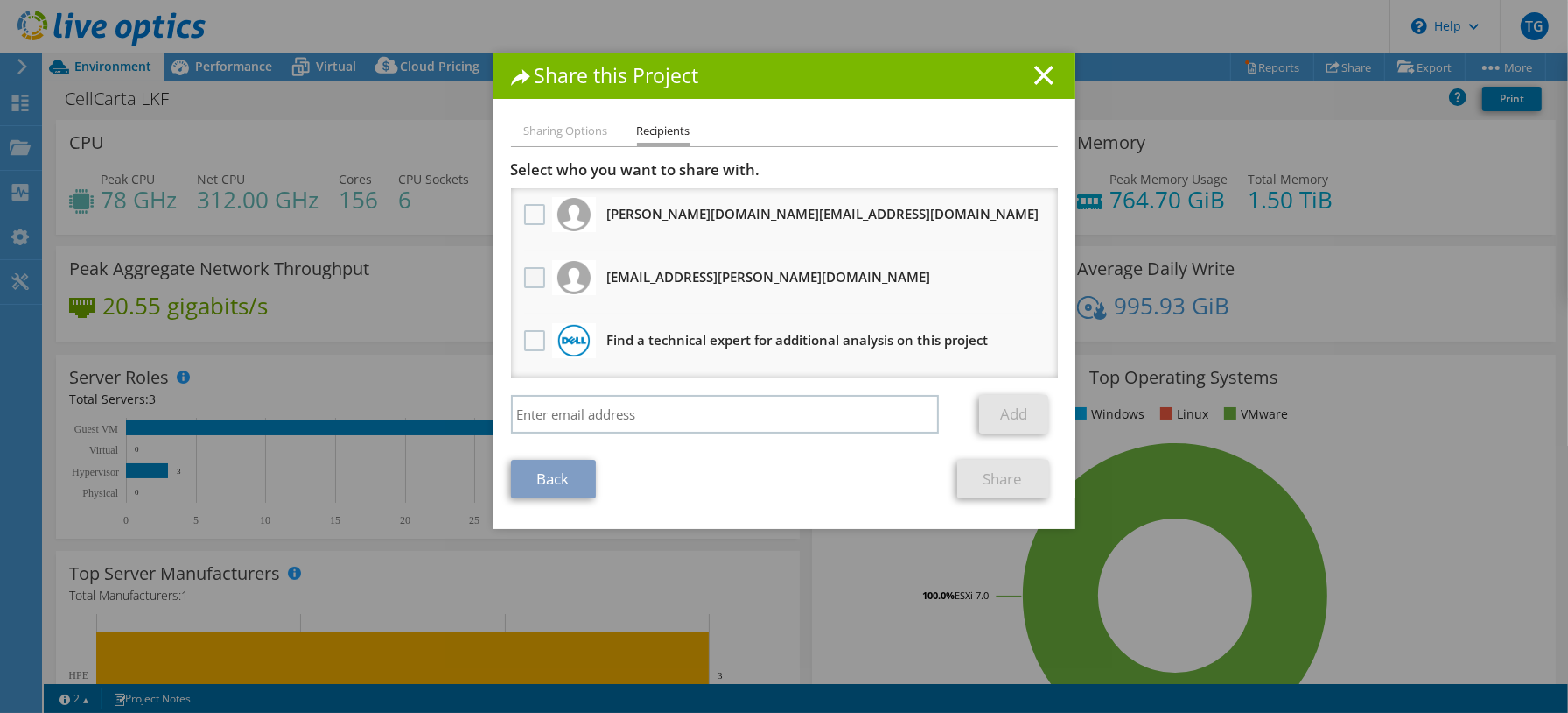
click at [525, 272] on label at bounding box center [537, 277] width 25 height 21
click at [0, 0] on input "checkbox" at bounding box center [0, 0] width 0 height 0
click at [1004, 466] on link "Share" at bounding box center [1004, 479] width 92 height 39
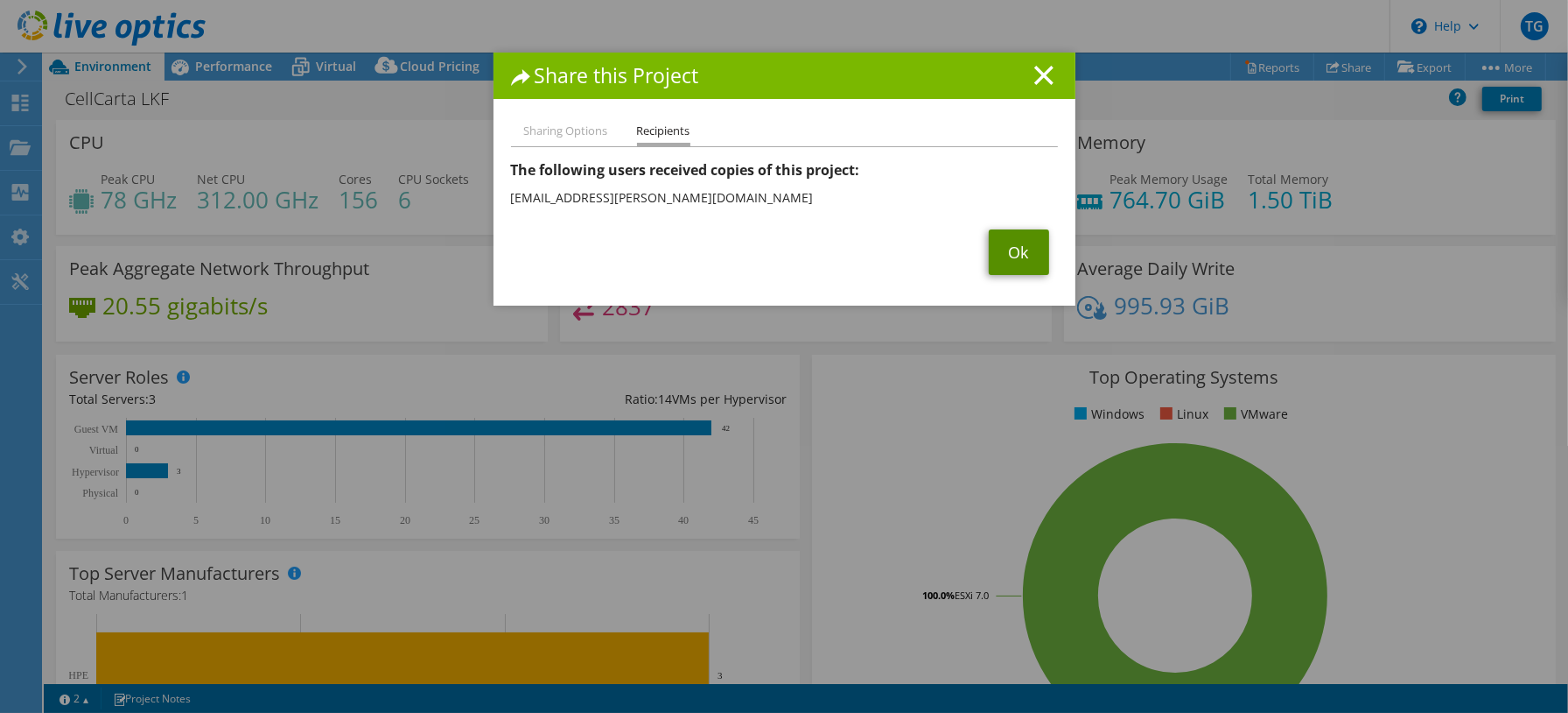
click at [1020, 256] on link "Ok" at bounding box center [1018, 252] width 61 height 45
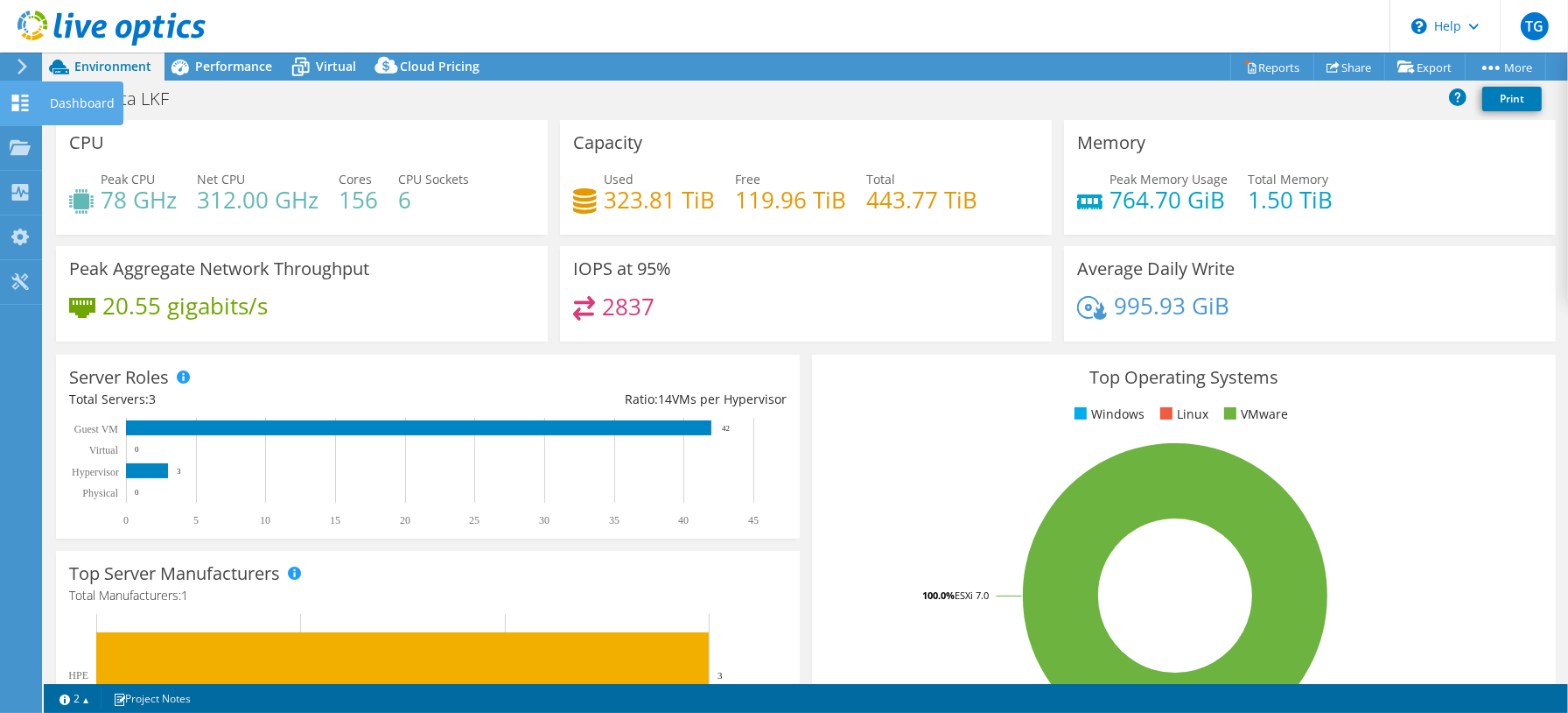
click at [64, 100] on div "Dashboard" at bounding box center [81, 103] width 82 height 43
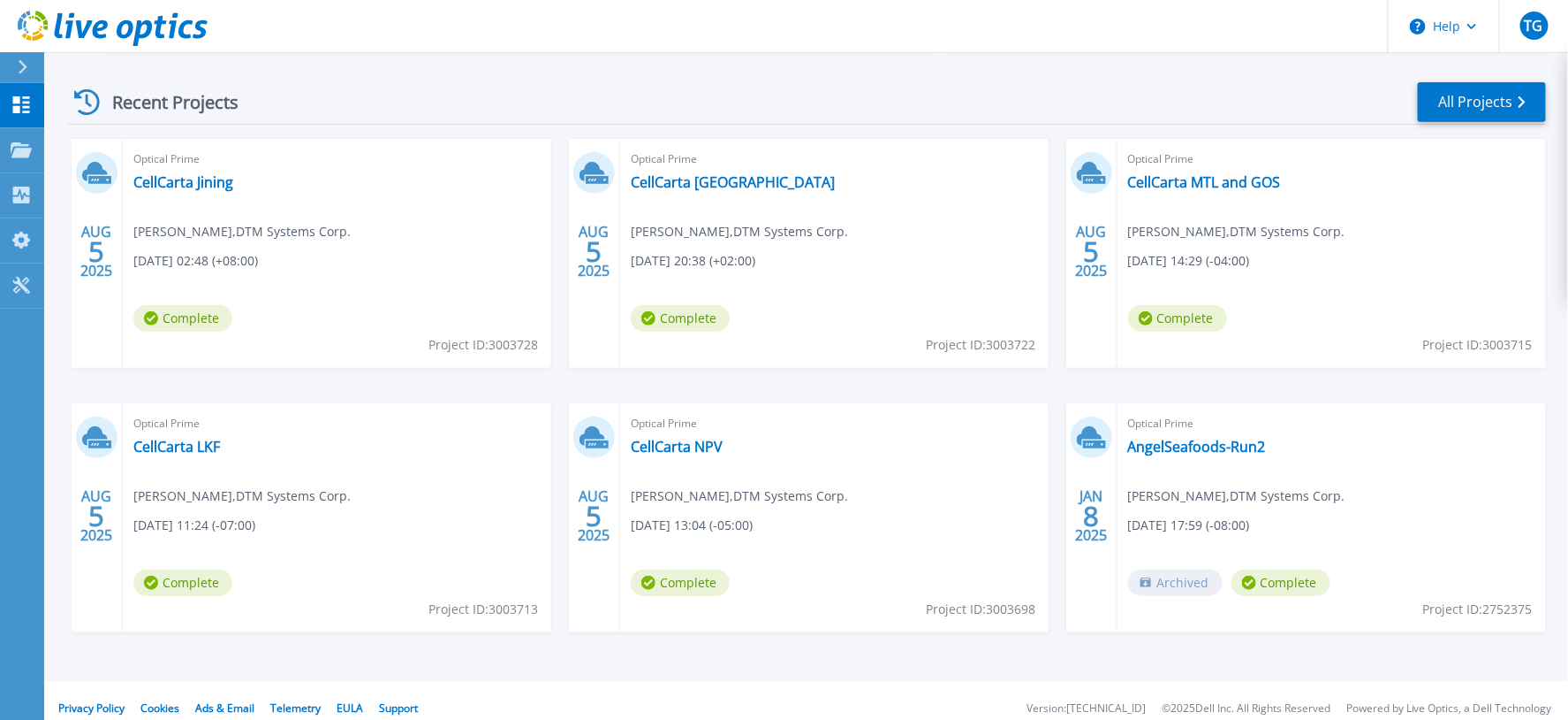
scroll to position [259, 0]
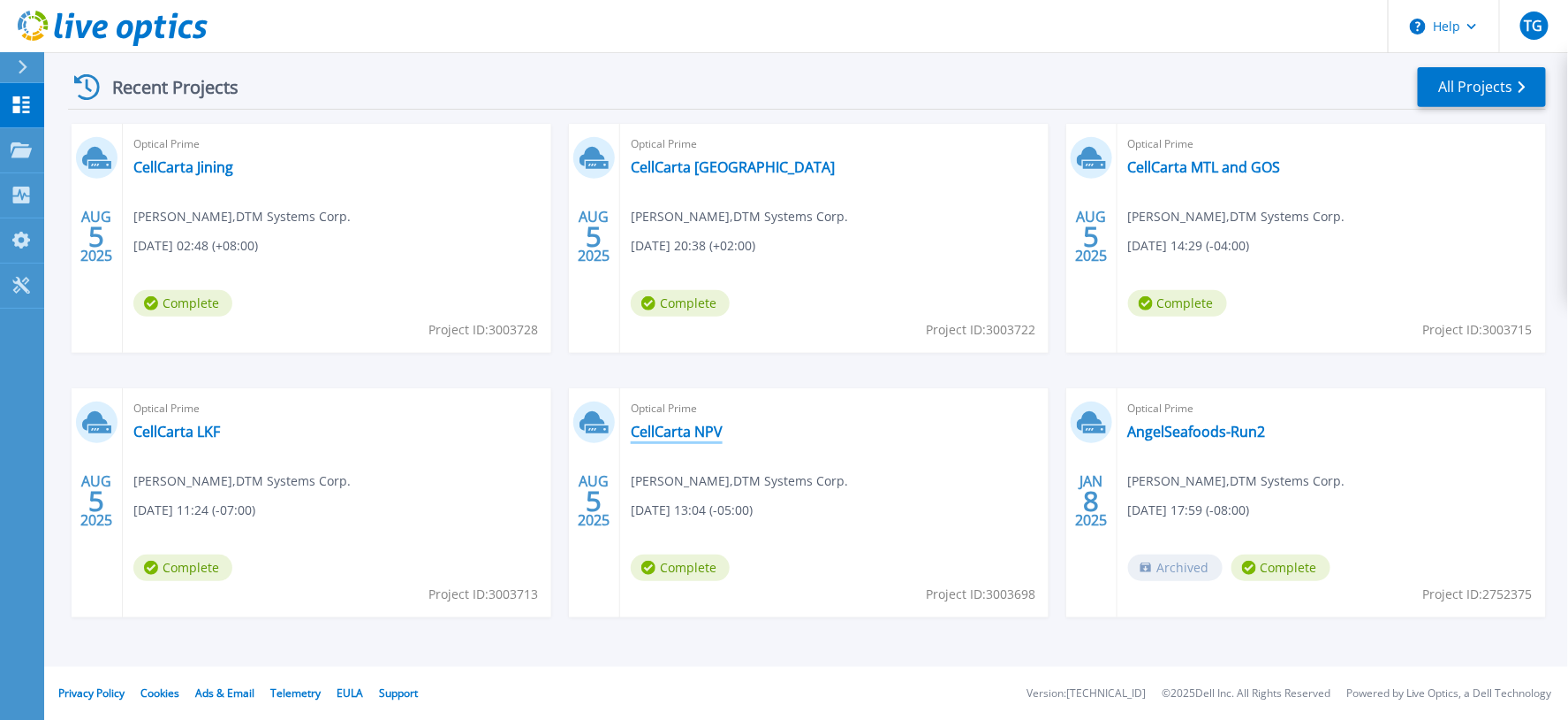
click at [704, 429] on link "CellCarta NPV" at bounding box center [677, 430] width 92 height 17
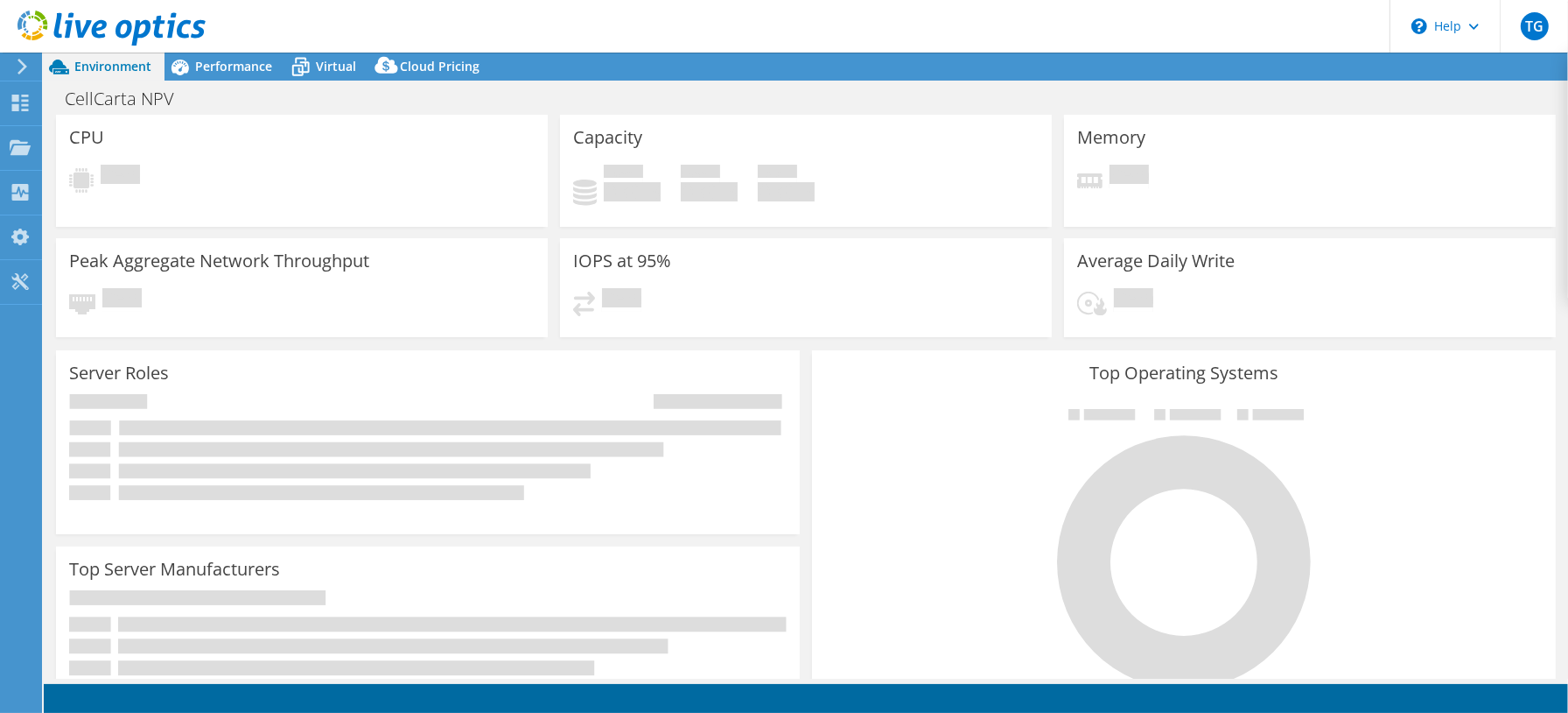
select select "USD"
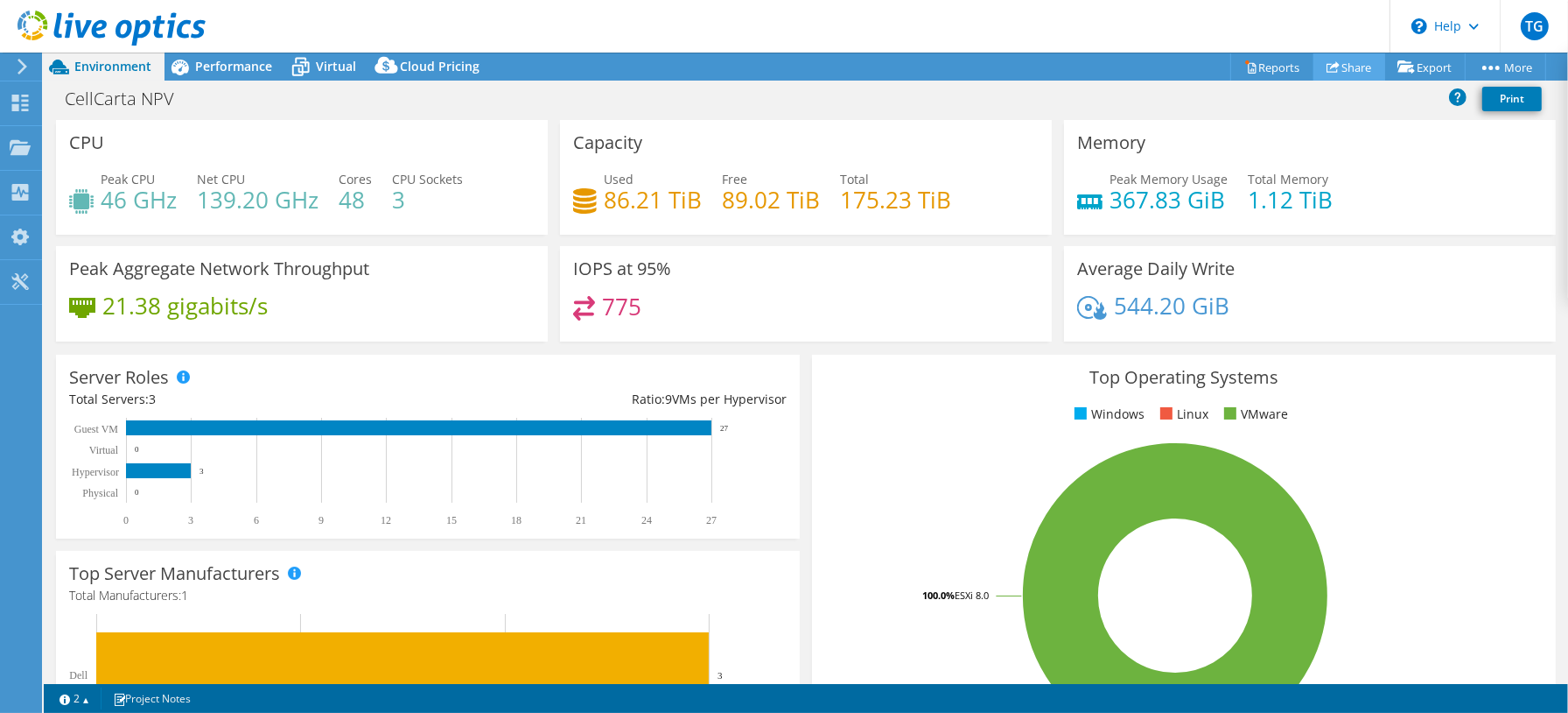
click at [1351, 67] on link "Share" at bounding box center [1348, 67] width 71 height 27
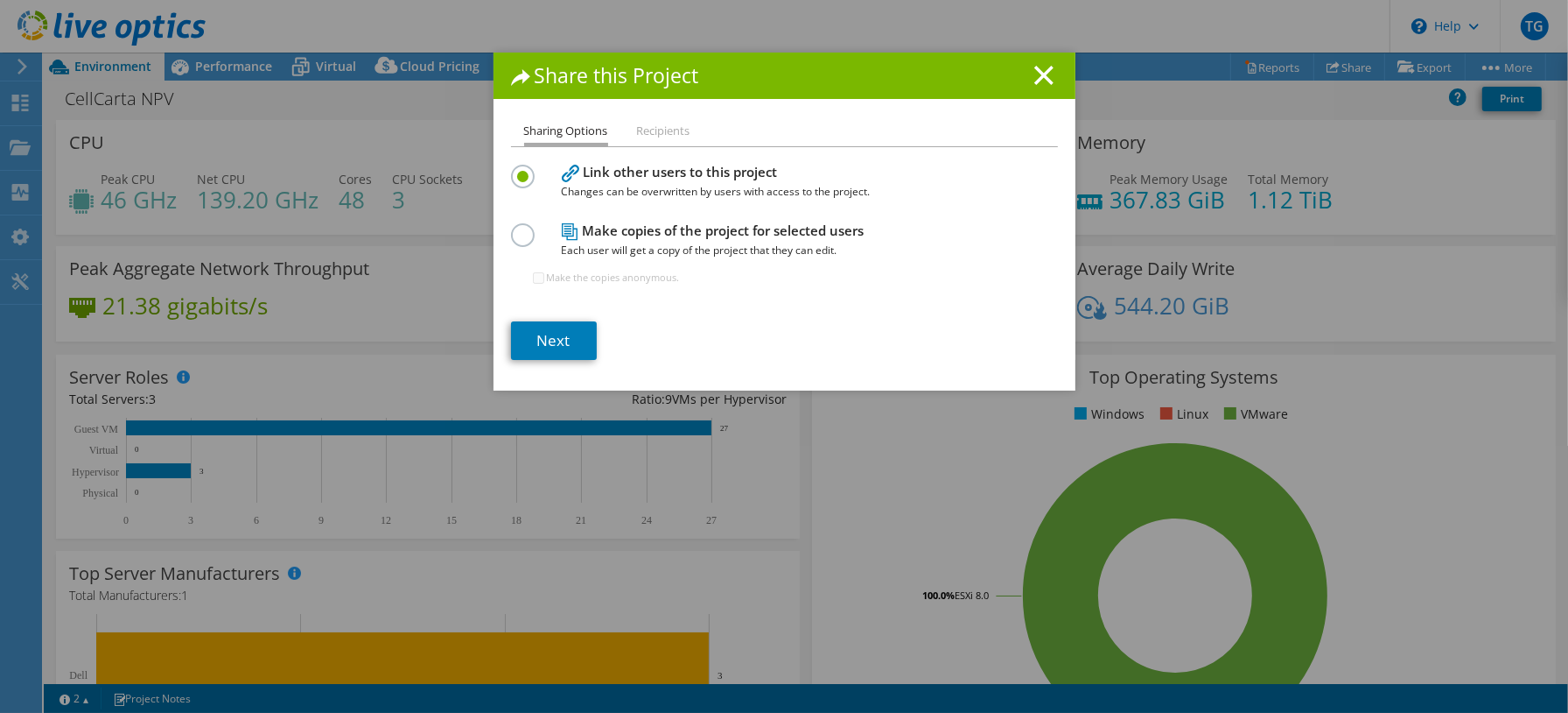
drag, startPoint x: 503, startPoint y: 232, endPoint x: 512, endPoint y: 234, distance: 9.2
click at [511, 228] on label at bounding box center [526, 225] width 31 height 5
click at [0, 0] on input "radio" at bounding box center [0, 0] width 0 height 0
click at [537, 328] on link "Next" at bounding box center [553, 340] width 86 height 39
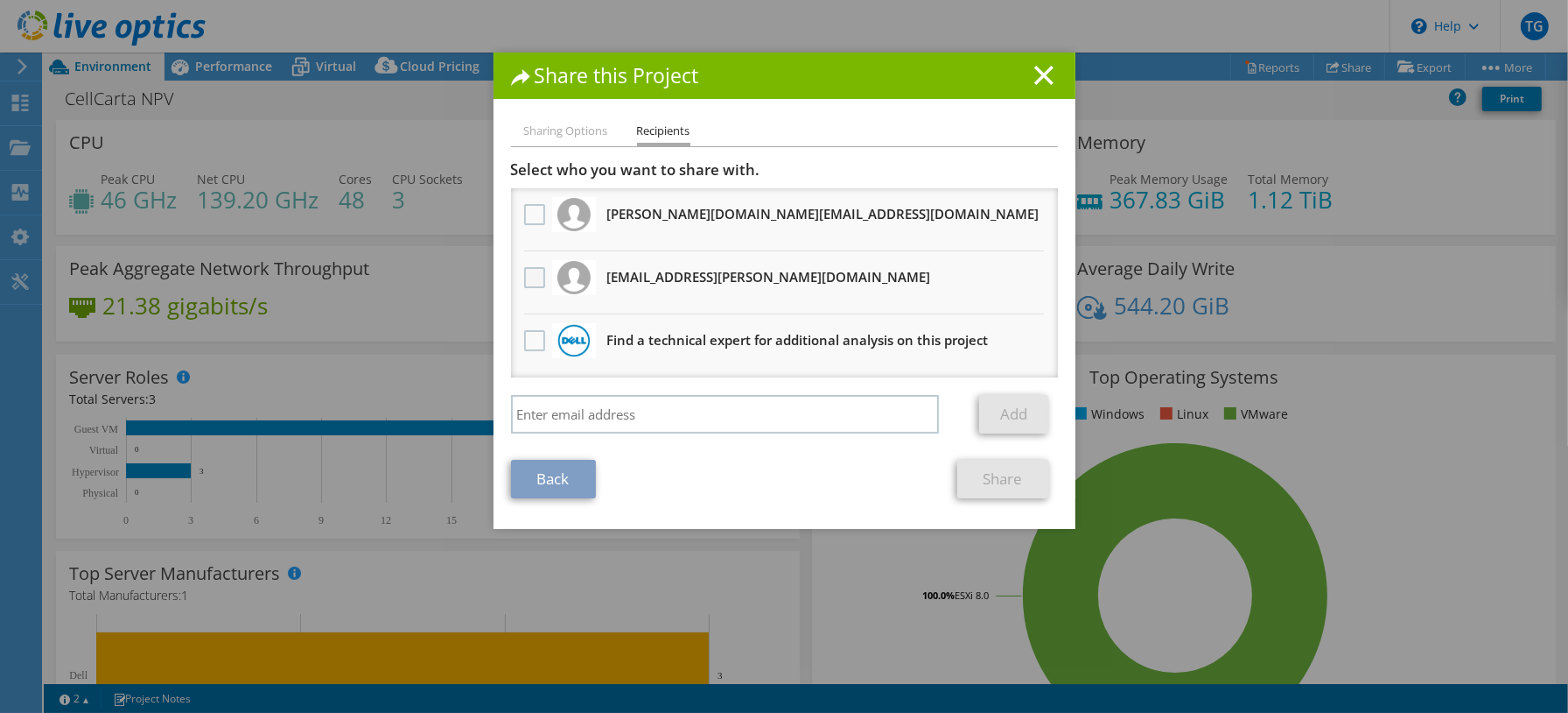
drag, startPoint x: 525, startPoint y: 275, endPoint x: 546, endPoint y: 292, distance: 27.0
click at [526, 276] on label at bounding box center [537, 277] width 25 height 21
click at [0, 0] on input "checkbox" at bounding box center [0, 0] width 0 height 0
click at [984, 462] on link "Share" at bounding box center [1004, 479] width 92 height 39
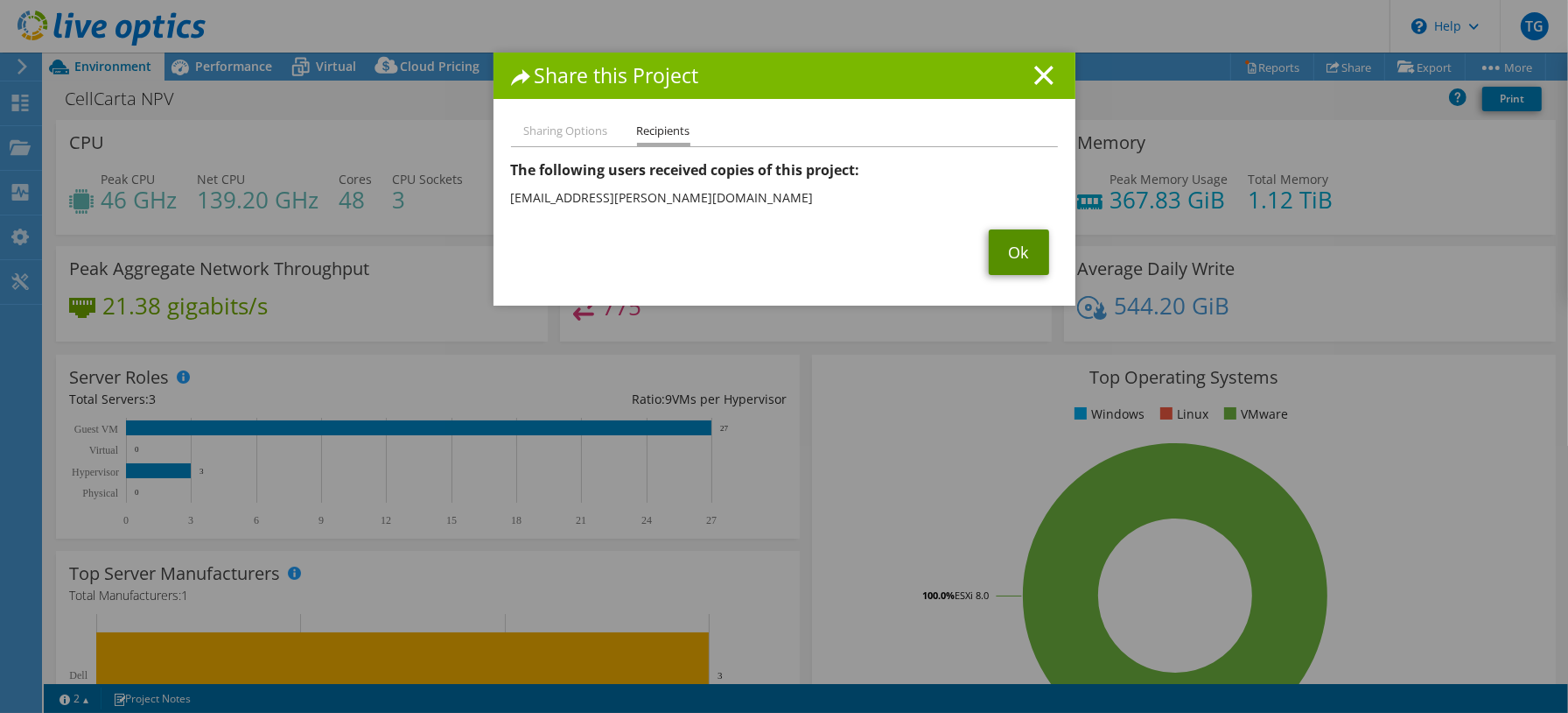
click at [1004, 256] on link "Ok" at bounding box center [1018, 252] width 61 height 45
